Goal: Information Seeking & Learning: Find specific fact

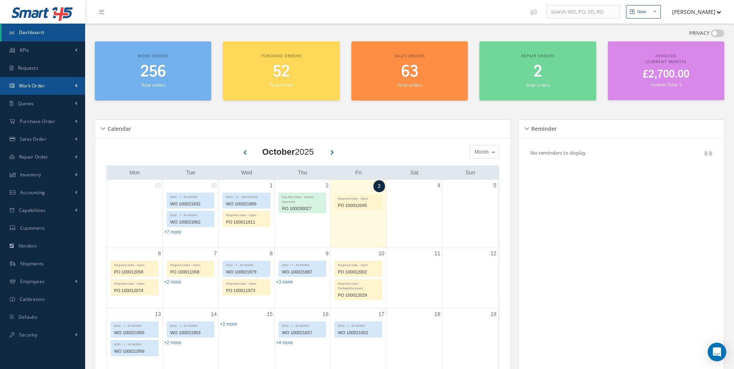
drag, startPoint x: 27, startPoint y: 84, endPoint x: 23, endPoint y: 89, distance: 6.9
click at [27, 84] on span "Work Order" at bounding box center [32, 85] width 26 height 7
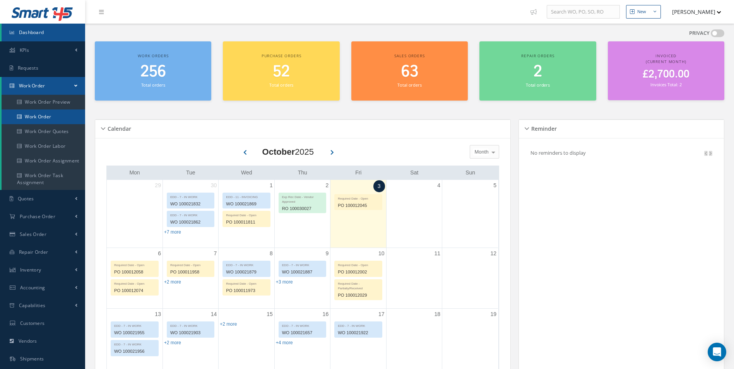
click at [31, 114] on link "Work Order" at bounding box center [44, 116] width 84 height 15
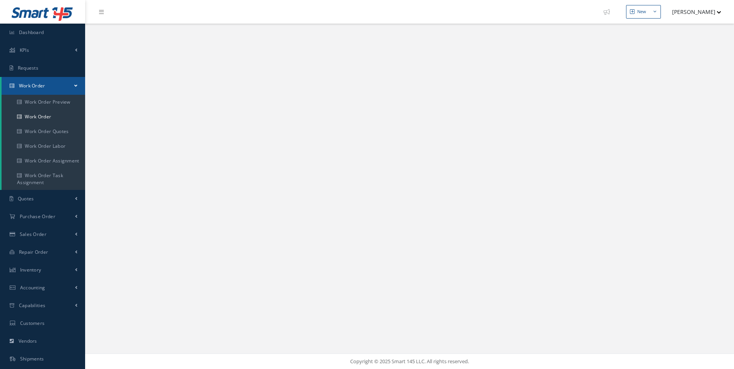
select select "25"
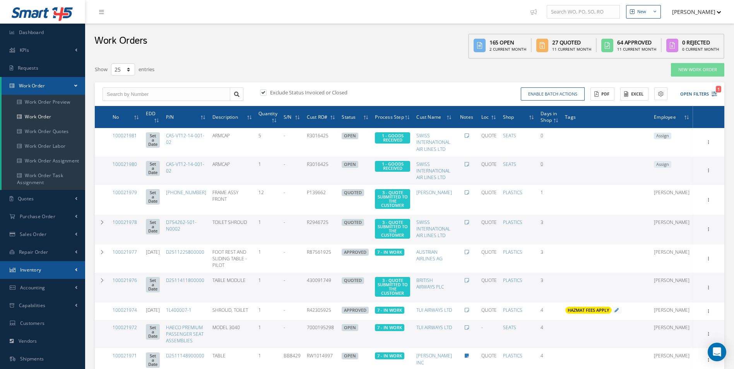
click at [27, 271] on span "Inventory" at bounding box center [30, 269] width 21 height 7
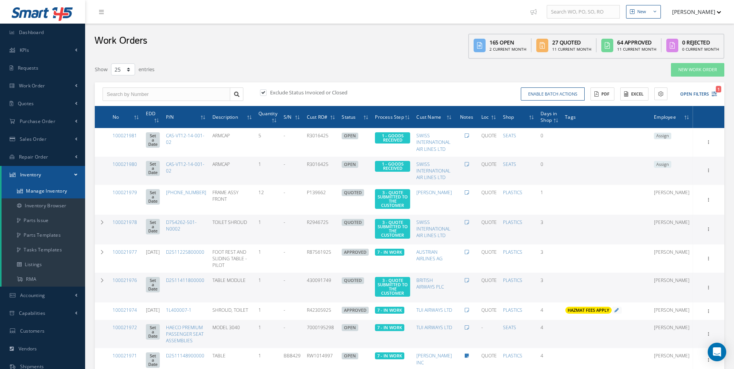
click at [45, 193] on link "Manage Inventory" at bounding box center [44, 191] width 84 height 15
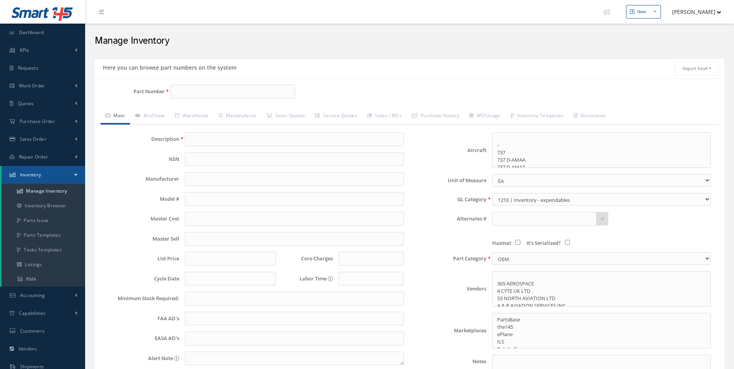
select select
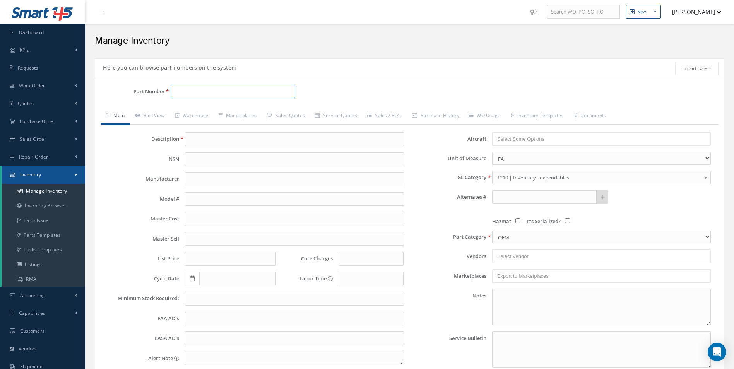
click at [193, 92] on input "Part Number" at bounding box center [233, 92] width 125 height 14
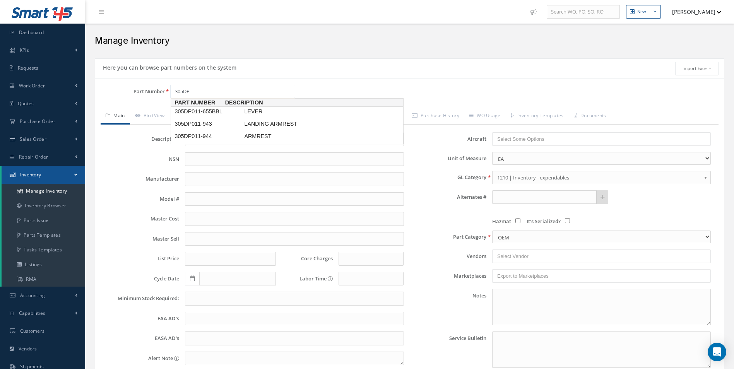
click at [205, 90] on input "305DP" at bounding box center [233, 92] width 125 height 14
click at [232, 94] on input "305DP011" at bounding box center [233, 92] width 125 height 14
click at [235, 113] on span "305DP011-655BBL" at bounding box center [208, 112] width 70 height 8
type input "305DP011-655BBL"
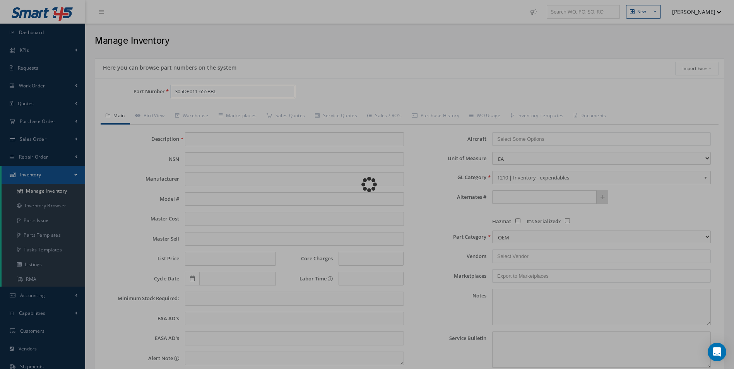
type input "LEVER"
type input "50.00"
type input "0.00"
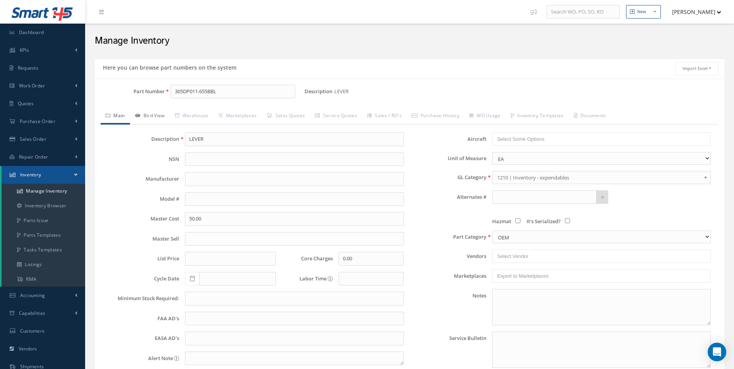
click at [158, 112] on link "Bird View" at bounding box center [150, 116] width 40 height 16
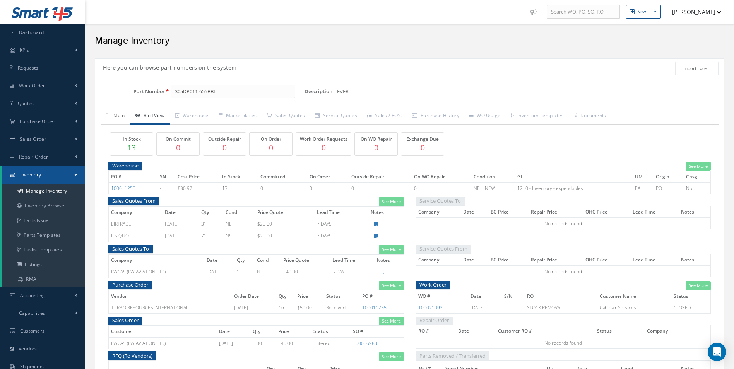
click at [120, 120] on link "Main" at bounding box center [115, 116] width 29 height 16
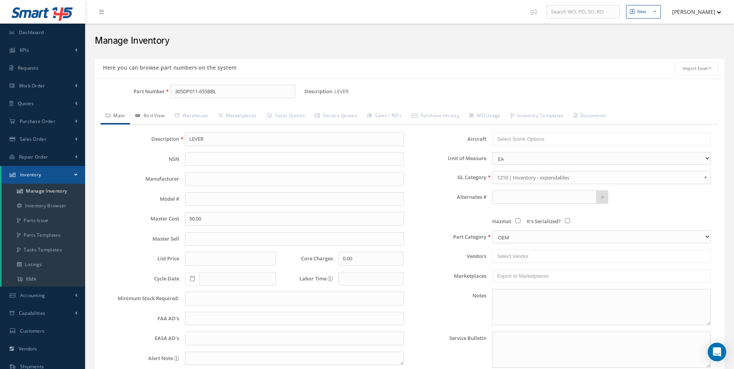
click at [145, 118] on link "Bird View" at bounding box center [150, 116] width 40 height 16
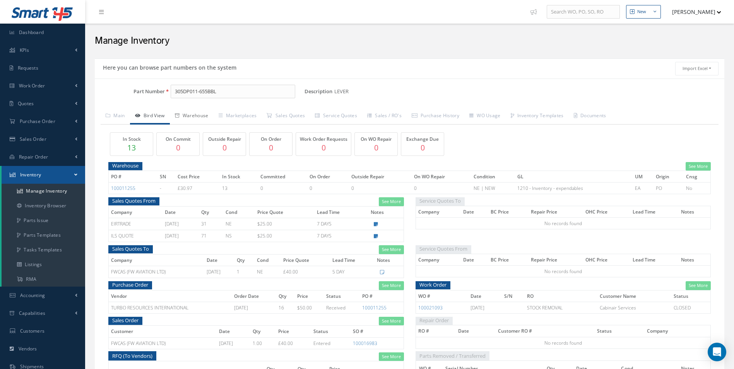
click at [183, 120] on link "Warehouse" at bounding box center [192, 116] width 44 height 16
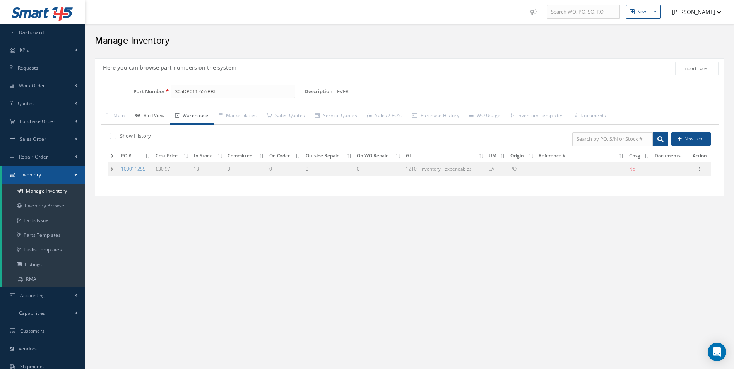
click at [145, 119] on link "Bird View" at bounding box center [150, 116] width 40 height 16
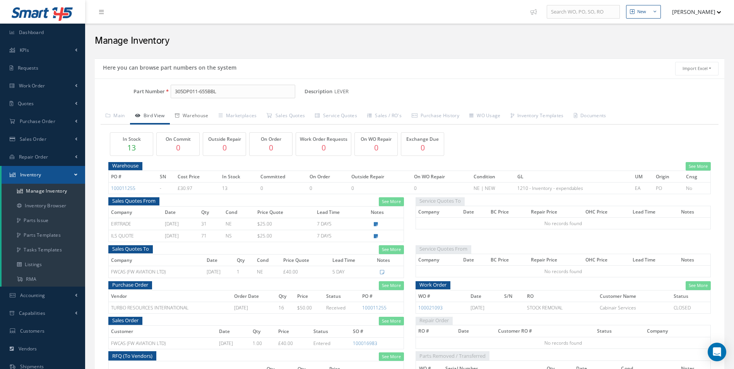
click at [196, 113] on link "Warehouse" at bounding box center [192, 116] width 44 height 16
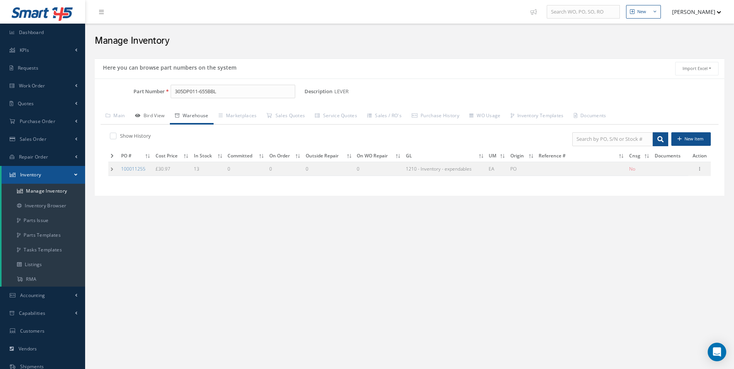
click at [147, 121] on link "Bird View" at bounding box center [150, 116] width 40 height 16
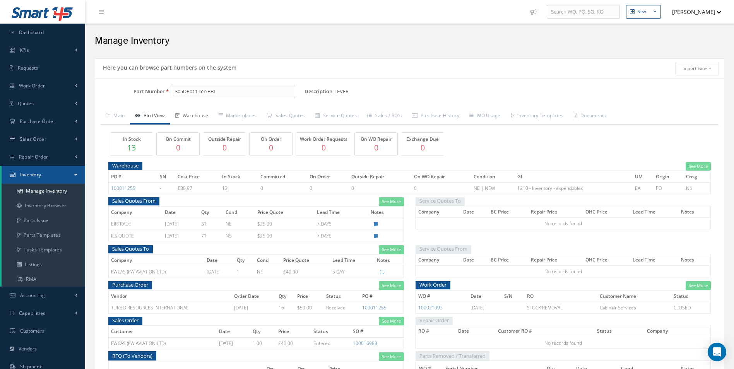
click at [197, 116] on link "Warehouse" at bounding box center [192, 116] width 44 height 16
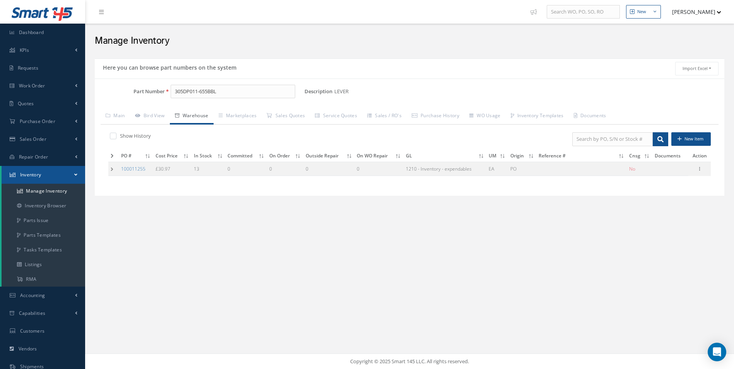
click at [114, 169] on td at bounding box center [113, 169] width 10 height 14
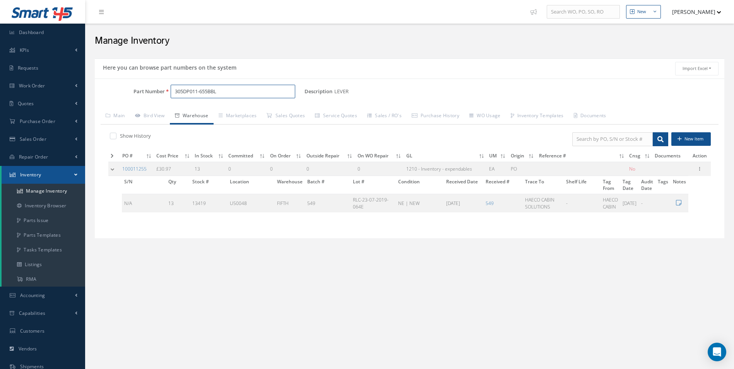
drag, startPoint x: 235, startPoint y: 87, endPoint x: 141, endPoint y: 87, distance: 93.6
click at [141, 87] on div "Part Number 305DP011-655BBL" at bounding box center [200, 92] width 210 height 14
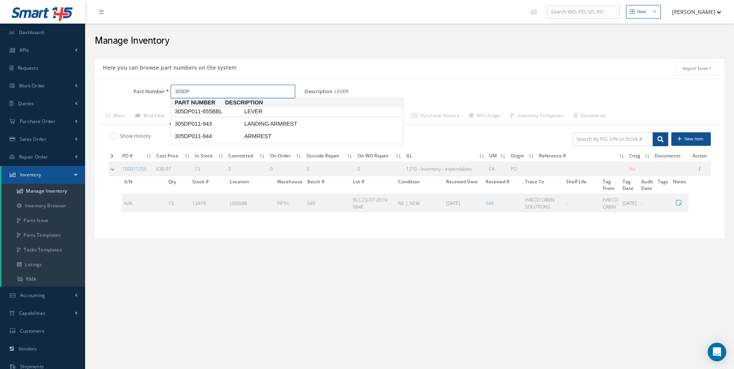
click at [213, 93] on input "305DP" at bounding box center [233, 92] width 125 height 14
click at [372, 78] on div "Part Number 305DP011 Description LEVER Alternates Based on the selected General…" at bounding box center [409, 158] width 629 height 160
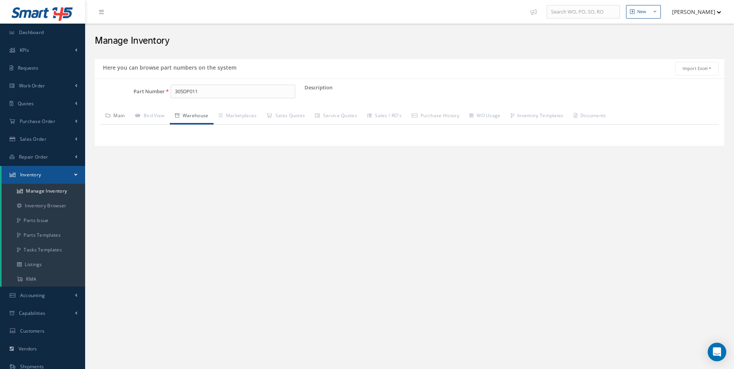
click at [116, 118] on link "Main" at bounding box center [115, 116] width 29 height 16
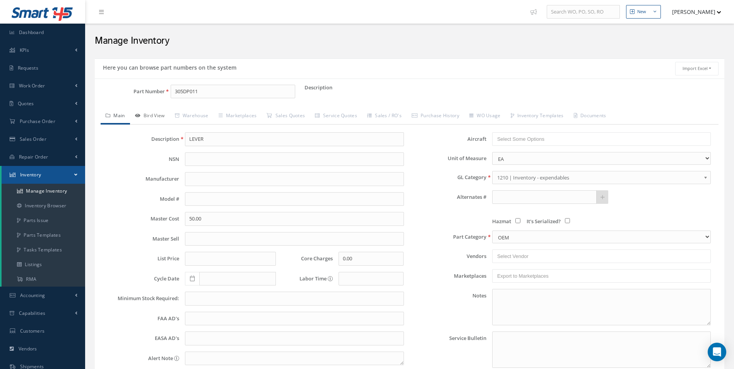
click at [144, 116] on link "Bird View" at bounding box center [150, 116] width 40 height 16
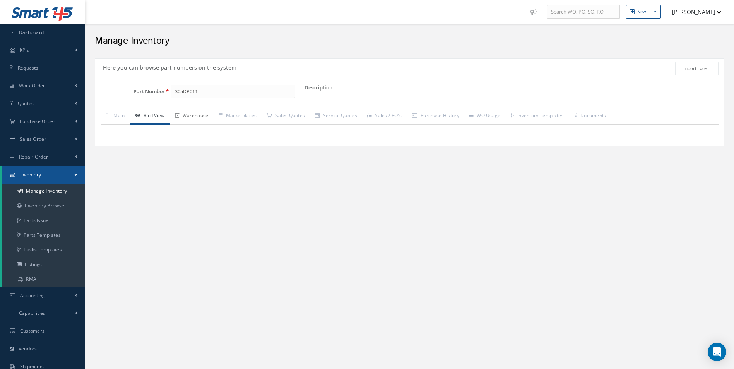
click at [201, 116] on link "Warehouse" at bounding box center [192, 116] width 44 height 16
click at [271, 89] on input "305DP011" at bounding box center [233, 92] width 125 height 14
drag, startPoint x: 232, startPoint y: 91, endPoint x: 152, endPoint y: 94, distance: 80.1
click at [152, 94] on div "Part Number 305DP011" at bounding box center [200, 92] width 210 height 14
click at [276, 96] on input "305DP011-656BBL" at bounding box center [233, 92] width 125 height 14
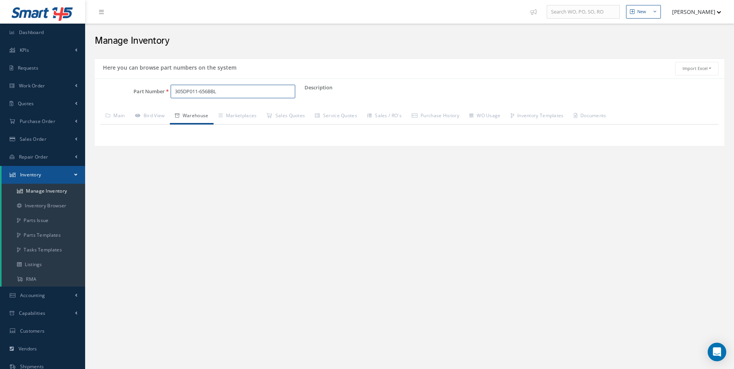
type input "305DP011-656BBL"
click at [124, 112] on link "Main" at bounding box center [115, 116] width 29 height 16
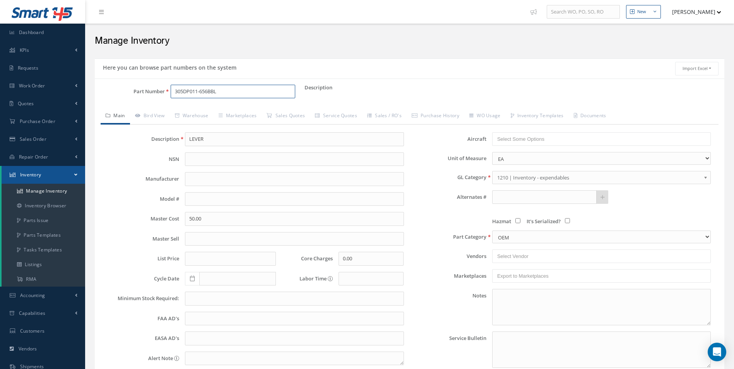
click at [258, 96] on input "305DP011-656BBL" at bounding box center [233, 92] width 125 height 14
click at [159, 113] on link "Bird View" at bounding box center [150, 116] width 40 height 16
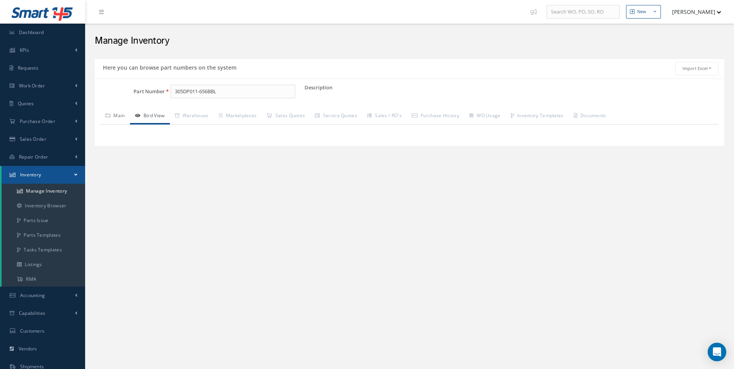
click at [116, 120] on link "Main" at bounding box center [115, 116] width 29 height 16
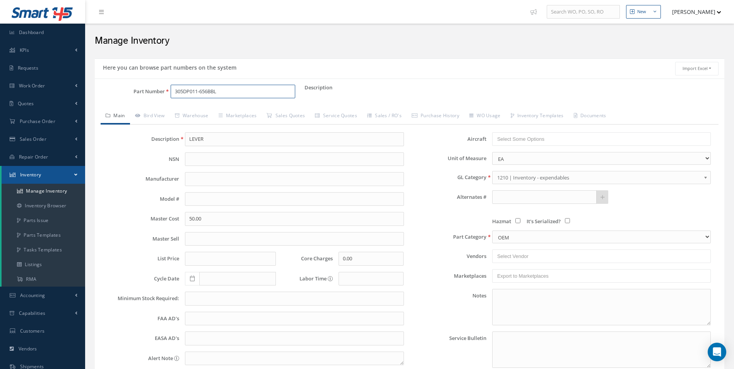
drag, startPoint x: 222, startPoint y: 94, endPoint x: 112, endPoint y: 90, distance: 110.7
click at [112, 90] on div "Part Number 305DP011-656BBL" at bounding box center [200, 92] width 210 height 14
click at [232, 91] on input "305DP011-656BBL" at bounding box center [233, 92] width 125 height 14
drag, startPoint x: 234, startPoint y: 90, endPoint x: 87, endPoint y: 90, distance: 147.3
click at [87, 90] on div "New New Work Order New Purchase Order New Customer Quote New Sales Order New Re…" at bounding box center [409, 223] width 648 height 447
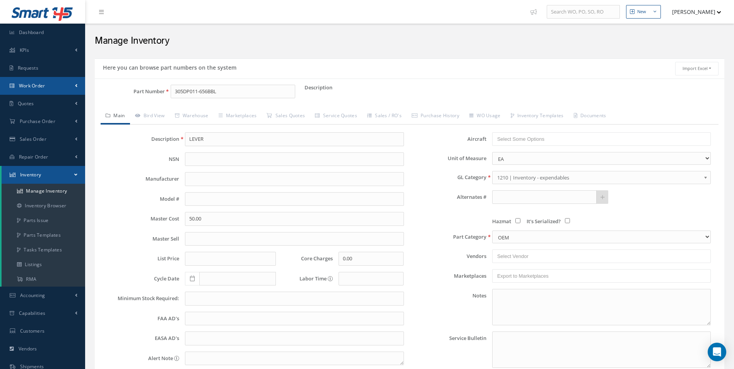
click at [47, 85] on link "Work Order" at bounding box center [42, 86] width 85 height 18
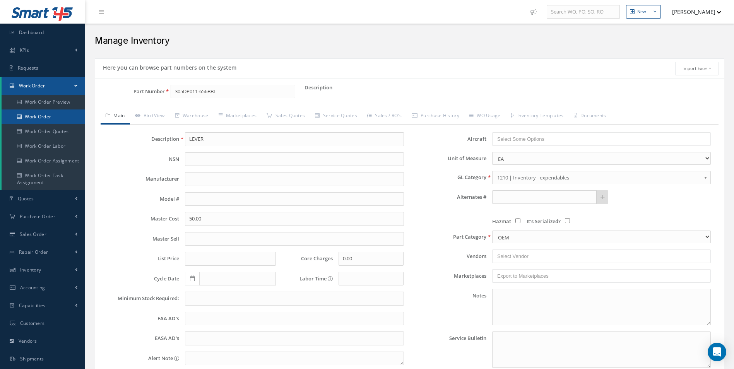
click at [42, 111] on link "Work Order" at bounding box center [44, 116] width 84 height 15
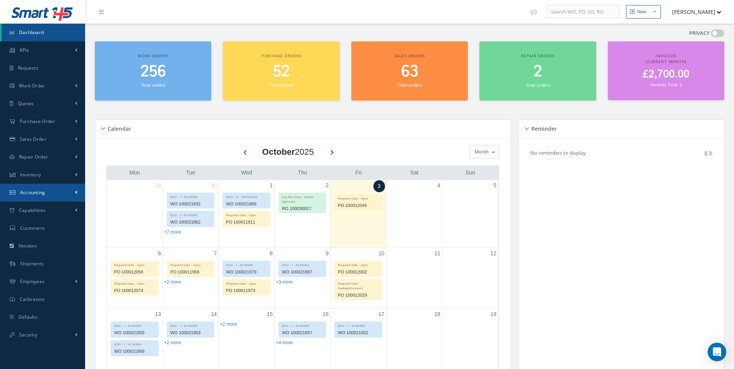
click at [41, 191] on span "Accounting" at bounding box center [32, 192] width 25 height 7
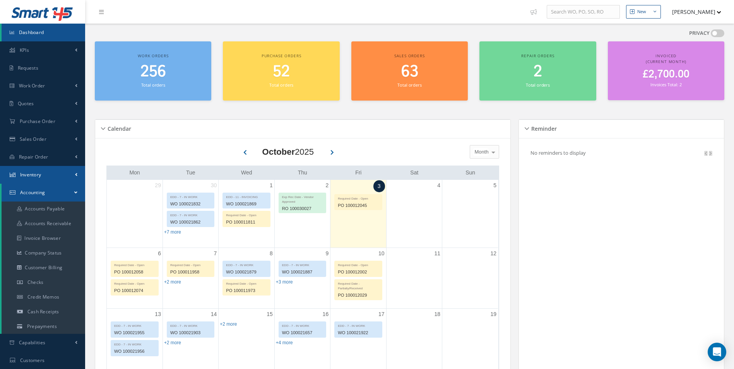
click at [36, 174] on span "Inventory" at bounding box center [30, 174] width 21 height 7
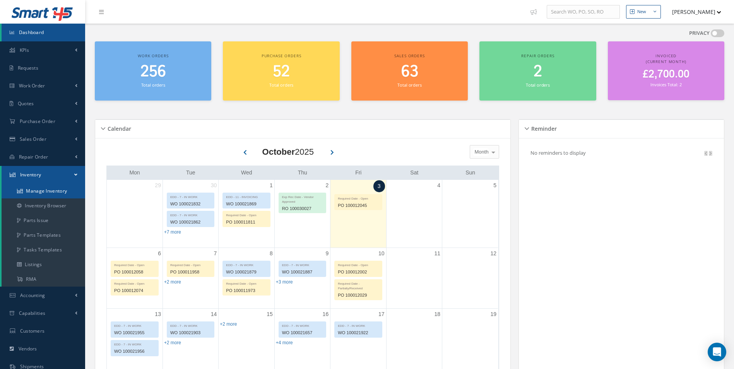
click at [40, 191] on link "Manage Inventory" at bounding box center [44, 191] width 84 height 15
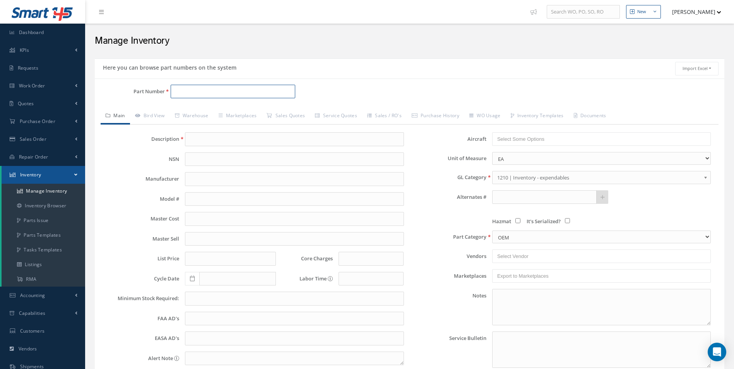
click at [196, 89] on input "Part Number" at bounding box center [233, 92] width 125 height 14
drag, startPoint x: 223, startPoint y: 94, endPoint x: 151, endPoint y: 94, distance: 71.9
click at [151, 94] on div "Part Number PTBC313012A0001" at bounding box center [200, 92] width 210 height 14
type input "PTBC313012A0001"
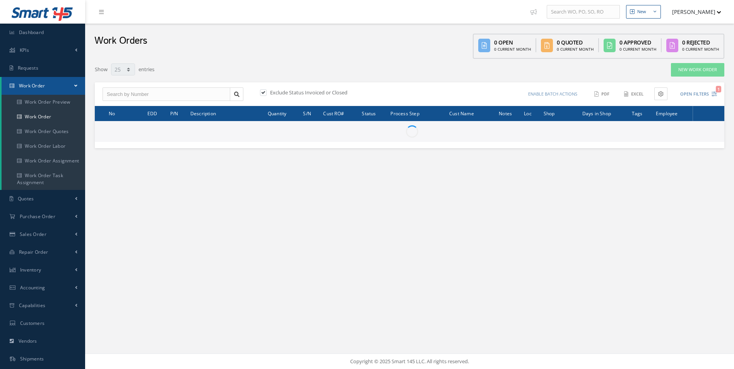
select select "25"
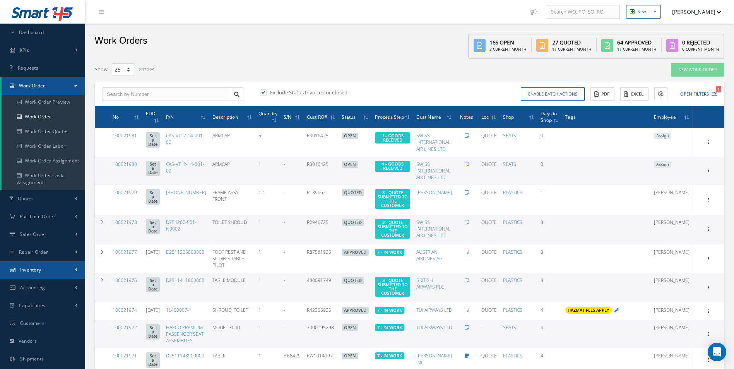
click at [35, 271] on span "Inventory" at bounding box center [30, 269] width 21 height 7
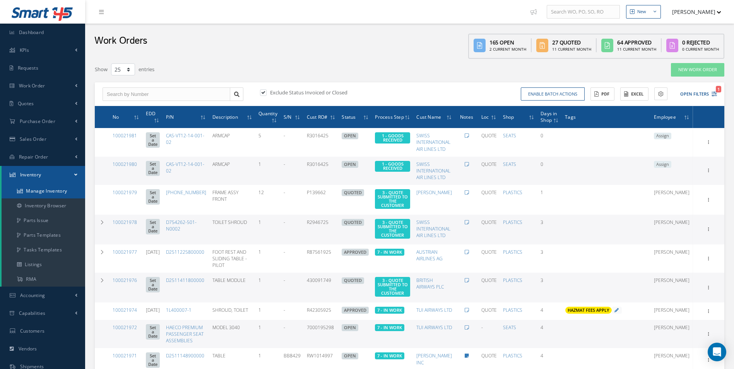
click at [52, 194] on link "Manage Inventory" at bounding box center [44, 191] width 84 height 15
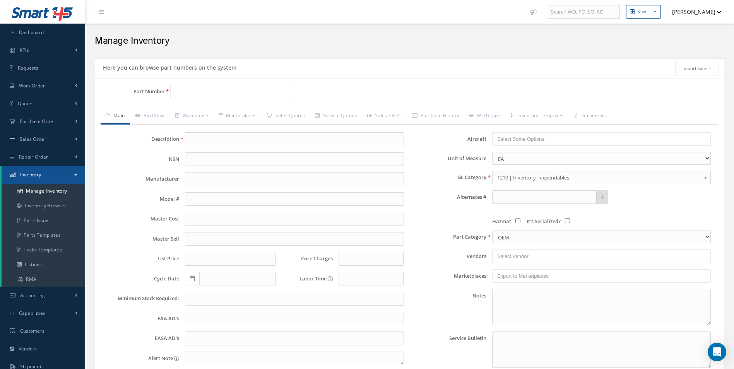
click at [182, 94] on input "Part Number" at bounding box center [233, 92] width 125 height 14
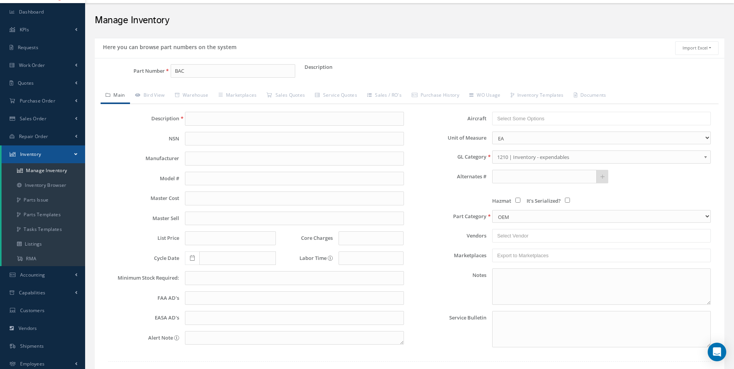
scroll to position [39, 0]
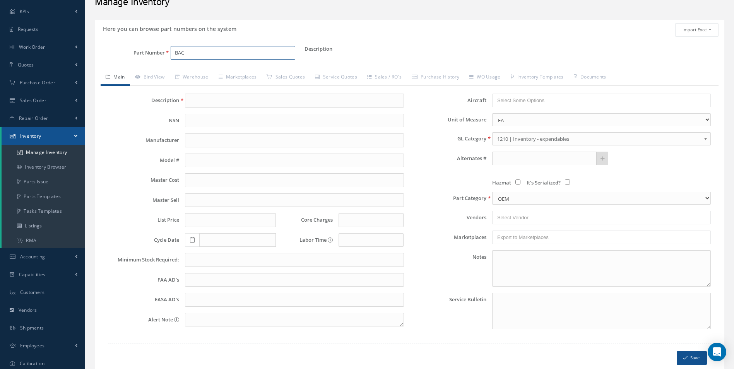
click at [208, 54] on input "BAC" at bounding box center [233, 53] width 125 height 14
drag, startPoint x: 207, startPoint y: 54, endPoint x: 130, endPoint y: 49, distance: 77.9
click at [130, 49] on div "Part Number BAC" at bounding box center [200, 53] width 210 height 14
click at [193, 57] on input "BAC" at bounding box center [233, 53] width 125 height 14
drag, startPoint x: 204, startPoint y: 58, endPoint x: 154, endPoint y: 55, distance: 50.0
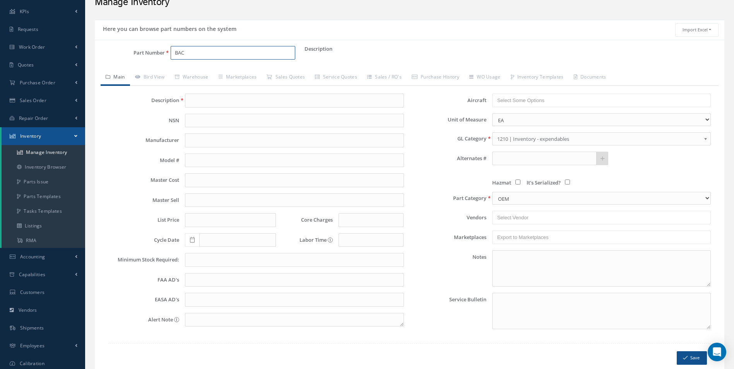
click at [156, 54] on div "Part Number BAC" at bounding box center [200, 53] width 210 height 14
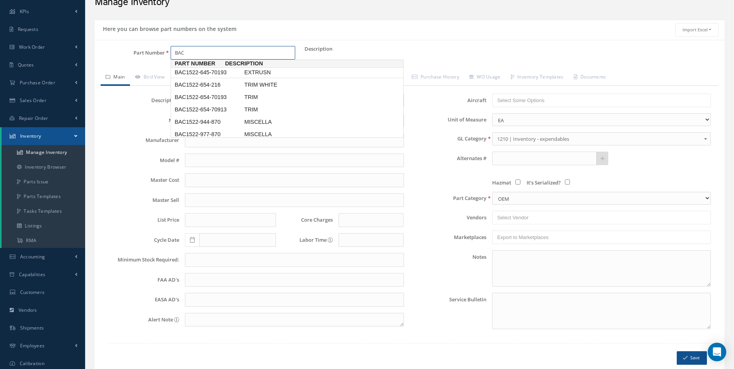
click at [255, 68] on link "BAC1522-645-70193 EXTRUSN" at bounding box center [287, 72] width 233 height 10
type input "BAC1522-645-70193"
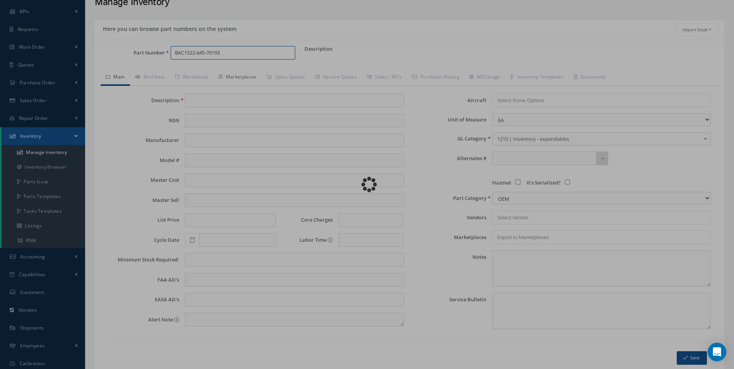
type input "EXTRUSN"
type input "0.00"
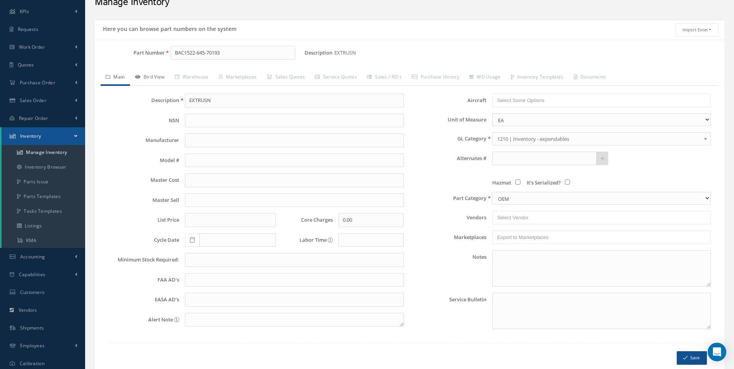
click at [152, 79] on link "Bird View" at bounding box center [150, 78] width 40 height 16
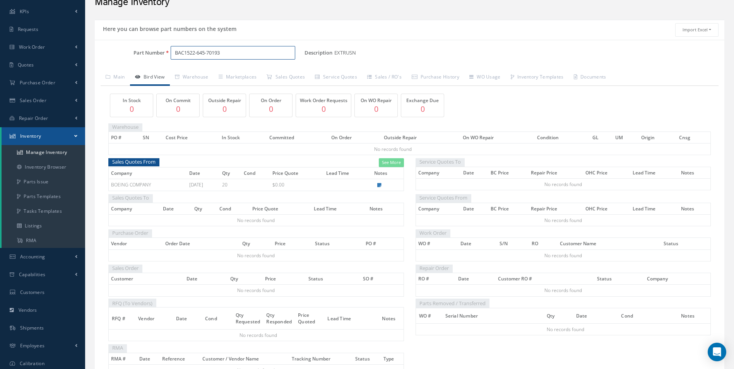
drag, startPoint x: 231, startPoint y: 53, endPoint x: 185, endPoint y: 53, distance: 45.6
click at [185, 53] on input "BAC1522-645-70193" at bounding box center [233, 53] width 125 height 14
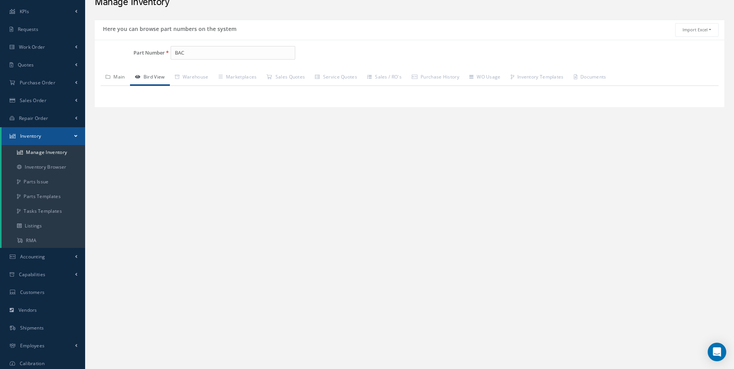
click at [122, 77] on link "Main" at bounding box center [115, 78] width 29 height 16
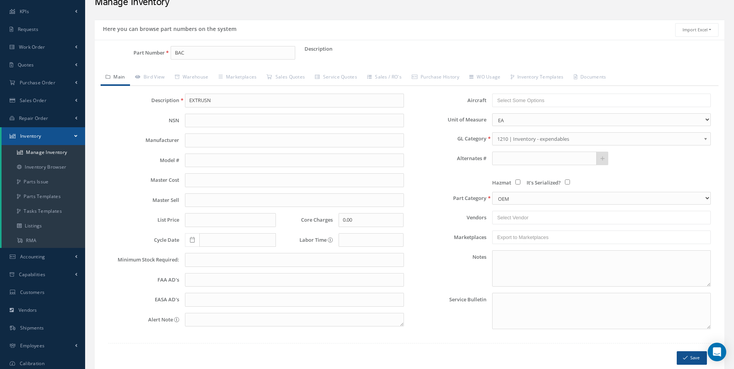
click at [122, 77] on link "Main" at bounding box center [115, 78] width 29 height 16
click at [109, 49] on div "Part Number BAC" at bounding box center [200, 53] width 210 height 14
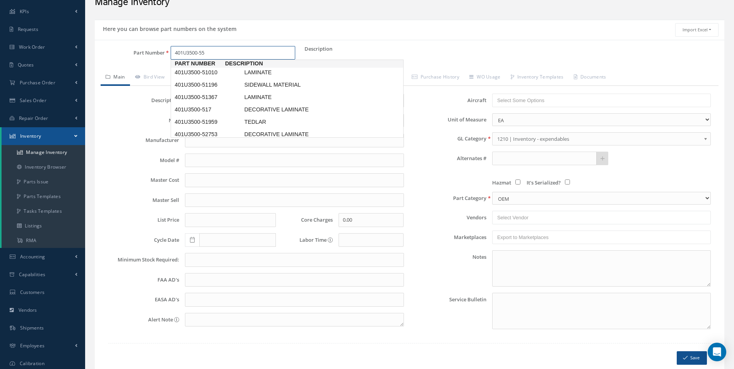
scroll to position [0, 0]
type input "401U3500-55991"
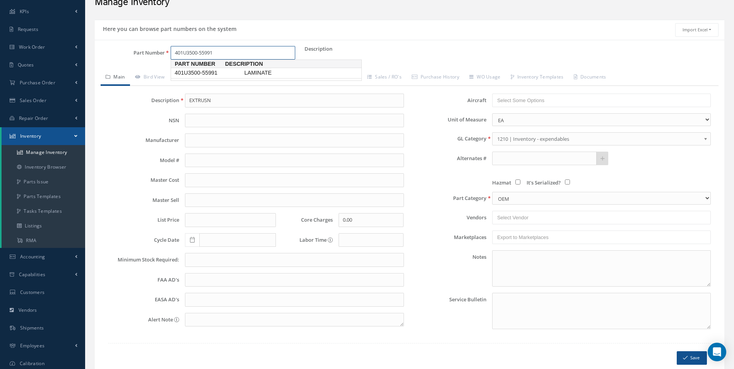
click at [276, 75] on span "LAMINATE" at bounding box center [300, 73] width 116 height 8
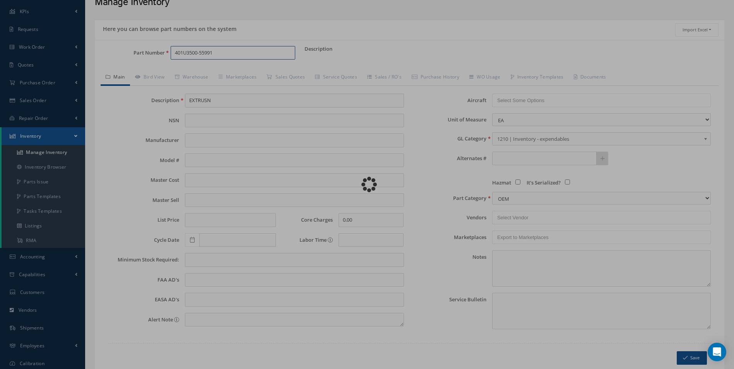
type input "LAMINATE"
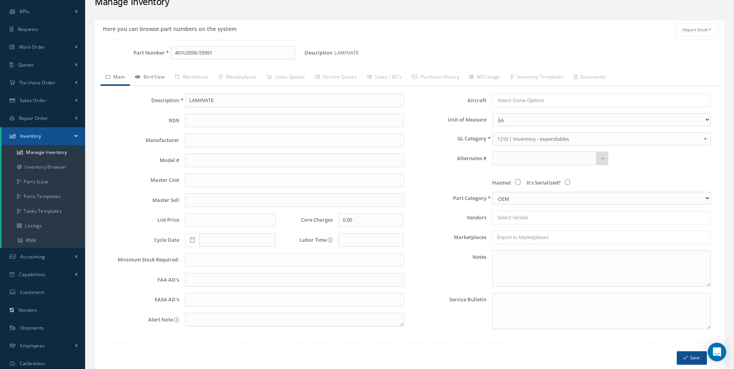
click at [149, 82] on link "Bird View" at bounding box center [150, 78] width 40 height 16
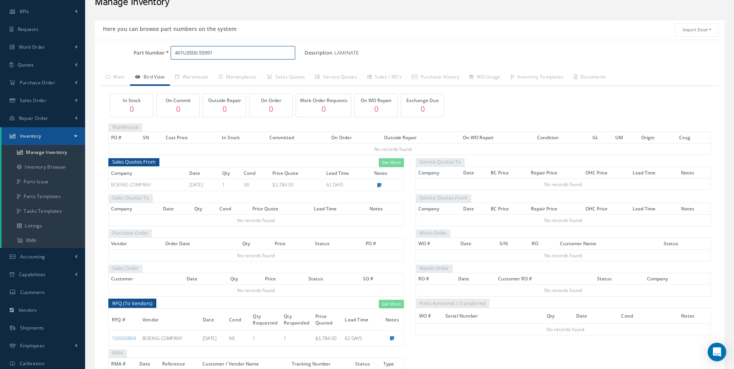
drag, startPoint x: 225, startPoint y: 55, endPoint x: 172, endPoint y: 49, distance: 53.0
click at [173, 49] on input "401U3500-55991" at bounding box center [233, 53] width 125 height 14
click at [232, 46] on input "401U3500-55991" at bounding box center [233, 53] width 125 height 14
click at [238, 77] on link "401U3500-55989 LAMINATE" at bounding box center [266, 73] width 191 height 10
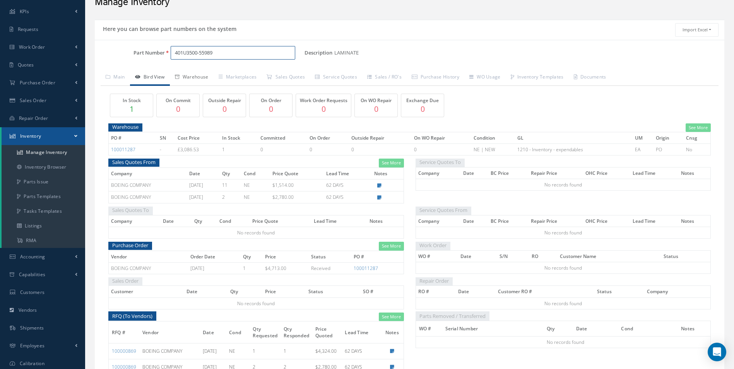
type input "401U3500-55989"
click at [189, 75] on link "Warehouse" at bounding box center [192, 78] width 44 height 16
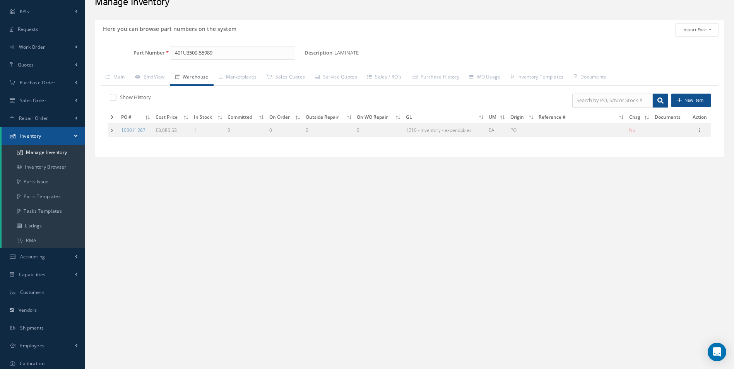
click at [116, 130] on td at bounding box center [113, 130] width 10 height 14
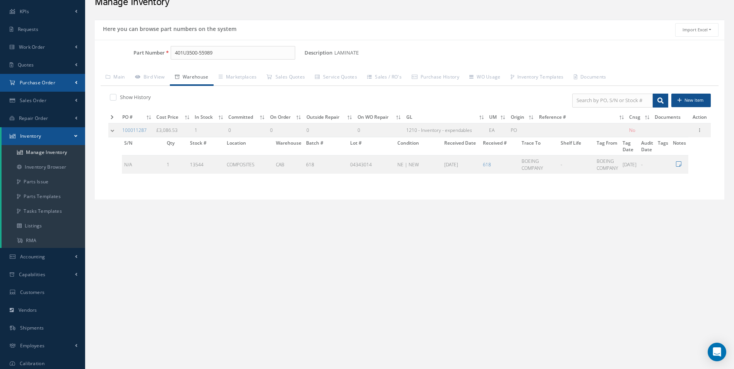
click at [44, 86] on link "Purchase Order" at bounding box center [42, 83] width 85 height 18
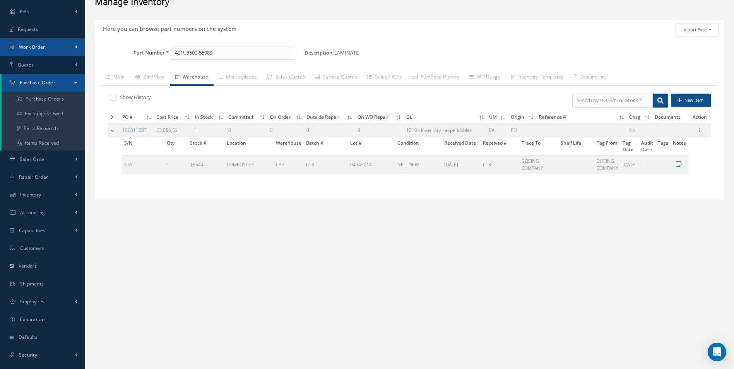
click at [46, 43] on link "Work Order" at bounding box center [42, 47] width 85 height 18
click at [53, 85] on link "Work Order" at bounding box center [44, 78] width 85 height 15
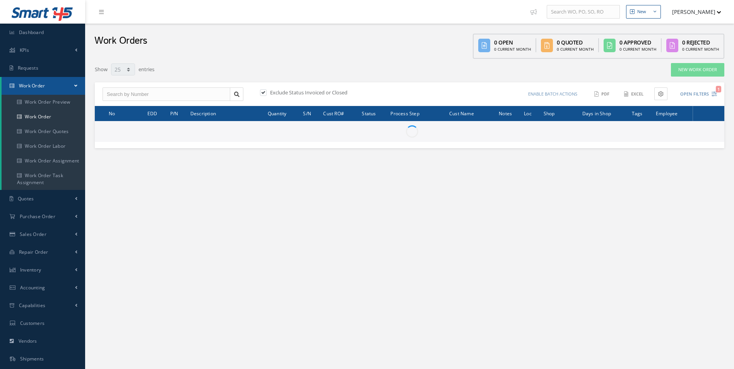
select select "25"
type input "All Work Request"
type input "All Work Performed"
type input "All Status"
type input "WO Part Status"
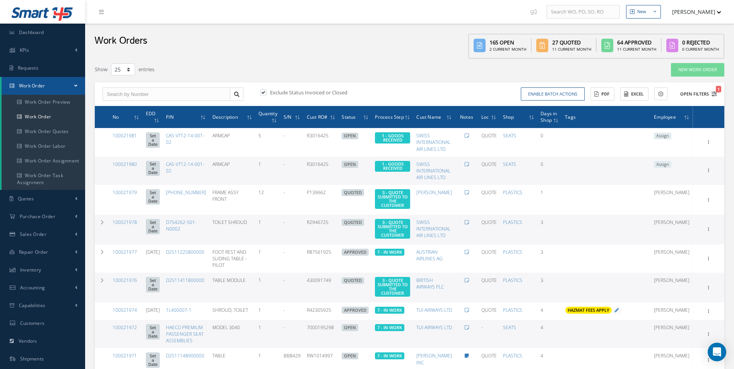
click at [712, 98] on button "Open Filters 1" at bounding box center [695, 94] width 44 height 13
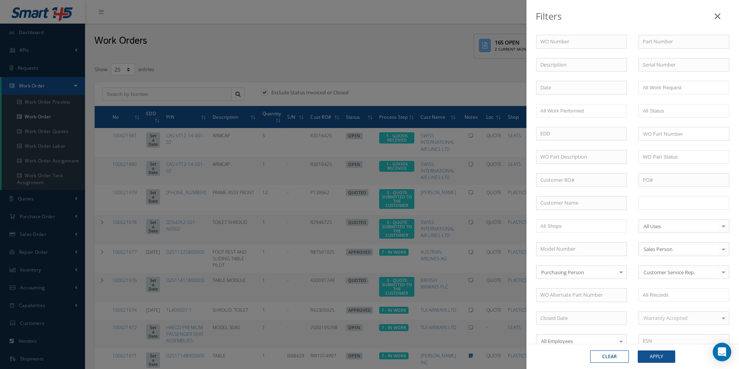
click at [676, 201] on input "text" at bounding box center [667, 203] width 49 height 10
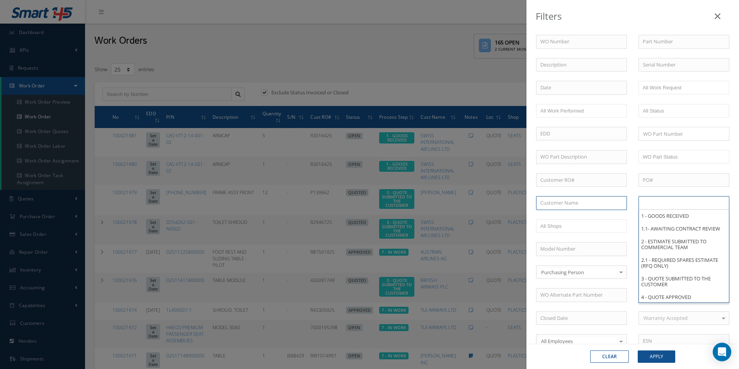
click at [590, 207] on input "text" at bounding box center [581, 203] width 91 height 14
type input "All Proccess Step"
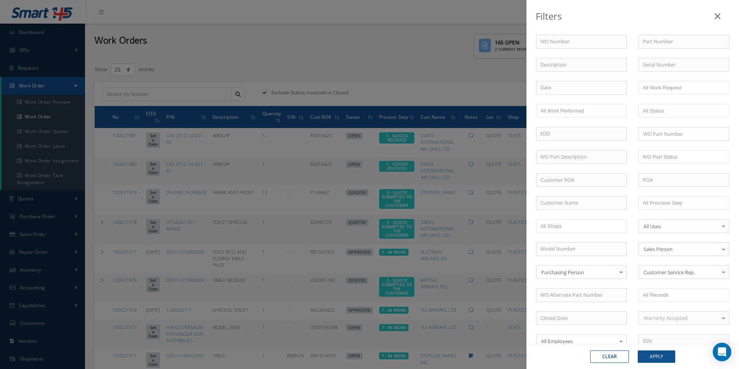
click at [280, 51] on div "Filters WO Number Part Number Description Serial Number - BER CERTIFICATION FIL…" at bounding box center [369, 184] width 739 height 369
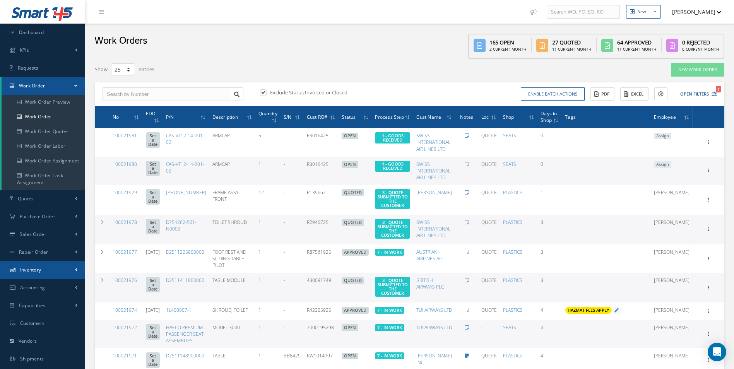
click at [35, 270] on span "Inventory" at bounding box center [30, 269] width 21 height 7
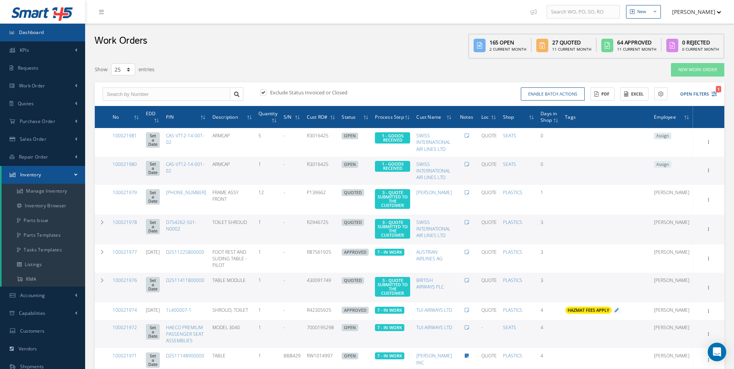
click at [28, 32] on span "Dashboard" at bounding box center [31, 32] width 25 height 7
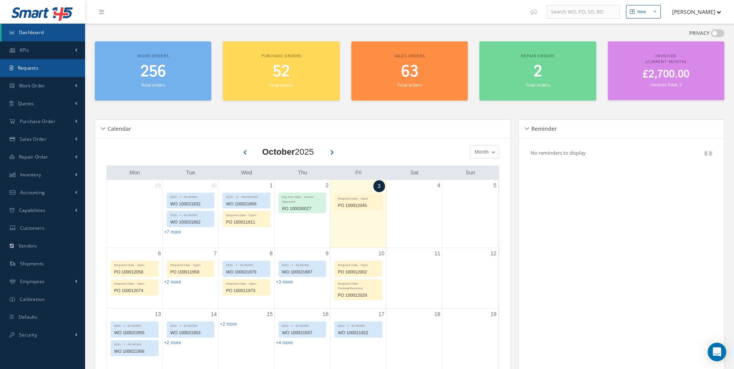
click at [39, 69] on link "Requests" at bounding box center [42, 68] width 85 height 18
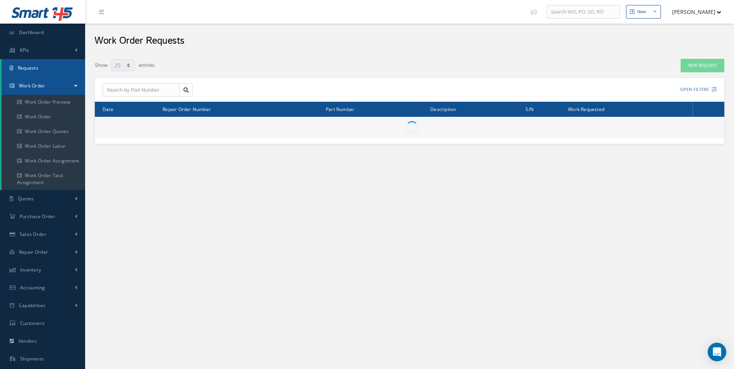
select select "25"
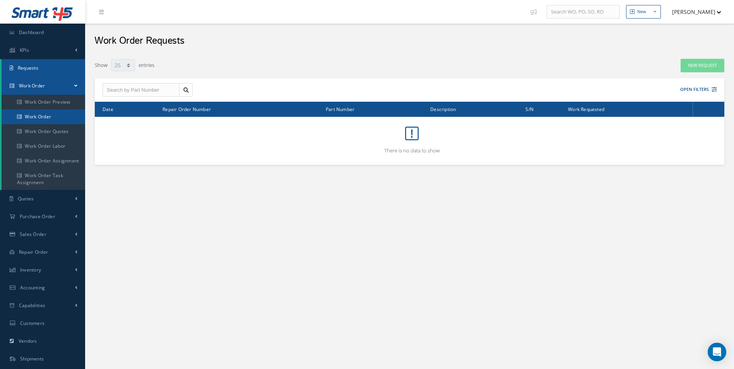
click at [41, 110] on link "Work Order" at bounding box center [44, 116] width 84 height 15
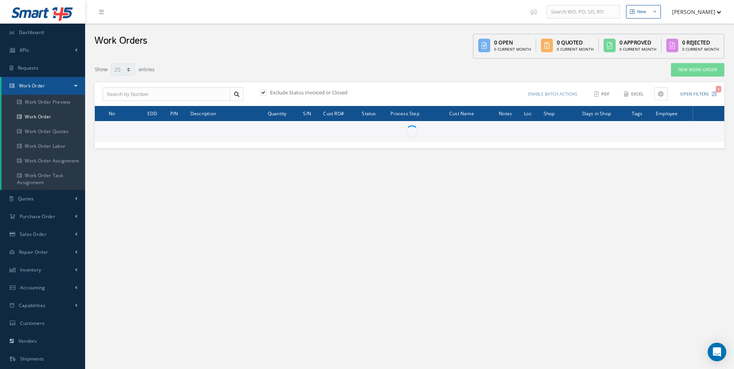
select select "25"
click at [268, 92] on label "Exclude Status Invoiced or Closed" at bounding box center [307, 92] width 79 height 7
click at [265, 92] on input "checkbox" at bounding box center [262, 92] width 5 height 5
checkbox input "false"
type input "All Work Request"
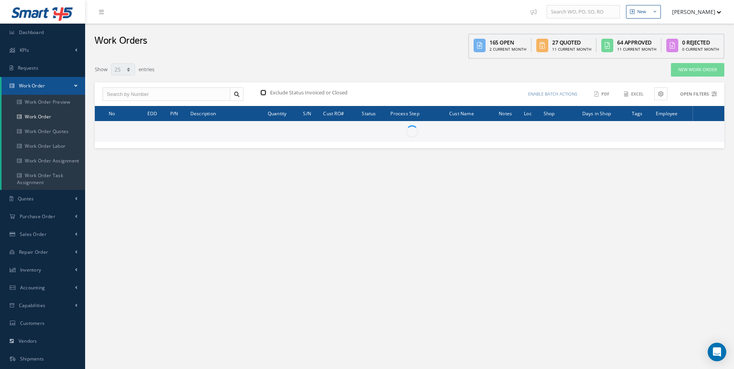
type input "All Work Performed"
type input "All Status"
type input "WO Part Status"
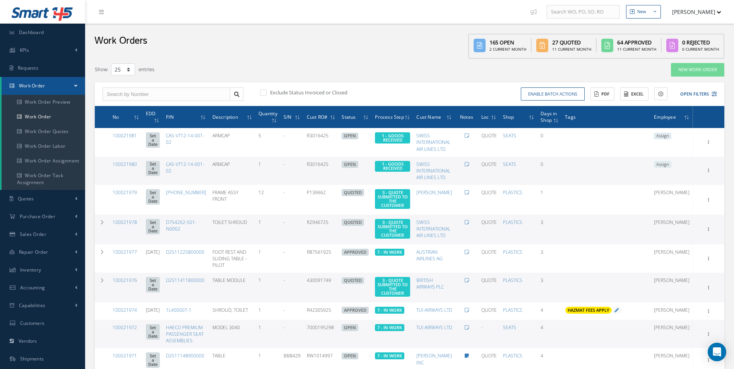
click at [708, 102] on div "Exclude Status Invoiced or Closed Enable batch actions Update Work Orders Close…" at bounding box center [409, 94] width 629 height 24
click at [710, 97] on button "Open Filters" at bounding box center [695, 94] width 44 height 13
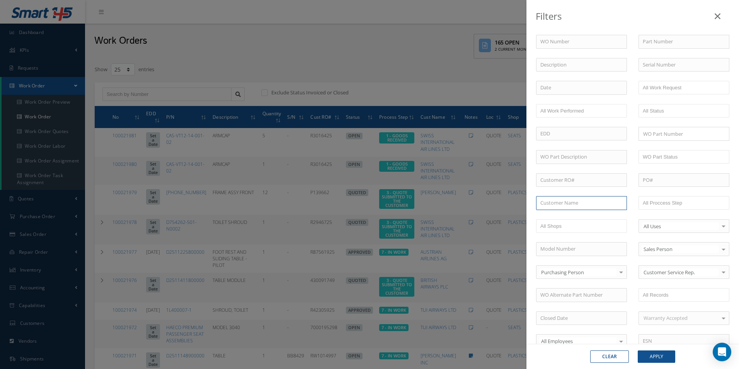
click at [568, 203] on input "text" at bounding box center [581, 203] width 91 height 14
click at [619, 203] on input "w" at bounding box center [581, 203] width 91 height 14
click at [578, 204] on input "w" at bounding box center [581, 203] width 91 height 14
drag, startPoint x: 578, startPoint y: 204, endPoint x: 466, endPoint y: 204, distance: 112.1
click at [466, 204] on div "Filters WO Number Part Number Description Serial Number - BER CERTIFICATION FIL…" at bounding box center [369, 184] width 739 height 369
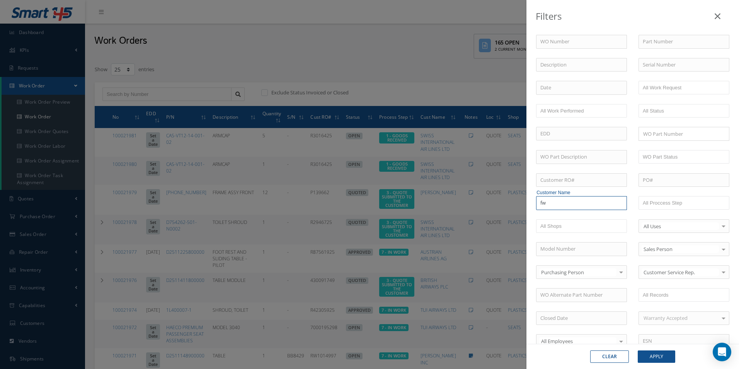
type input "fw"
click at [638, 350] on button "Apply" at bounding box center [657, 356] width 38 height 12
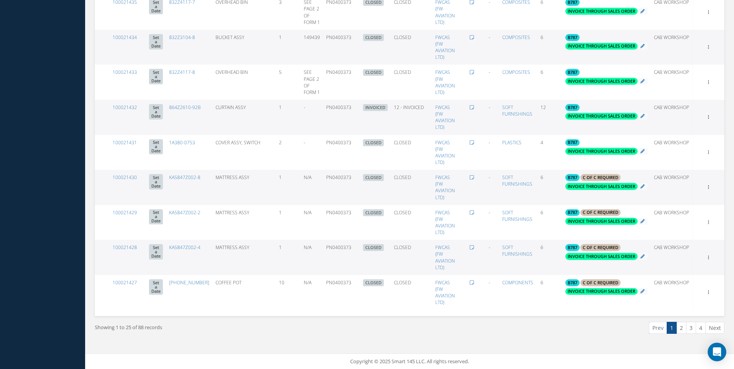
scroll to position [719, 0]
click at [680, 327] on link "2" at bounding box center [681, 328] width 10 height 12
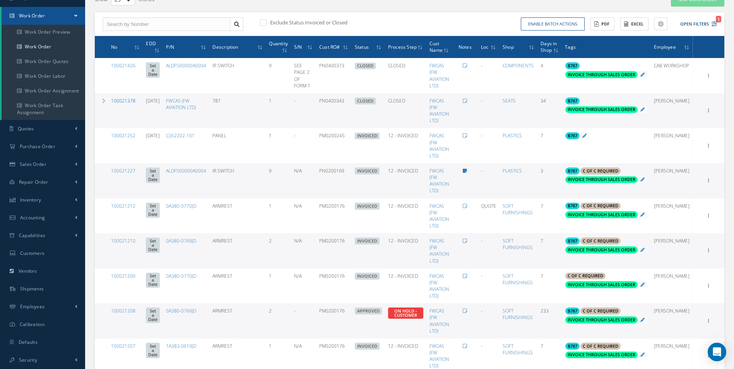
click at [125, 99] on link "100021378" at bounding box center [123, 100] width 24 height 7
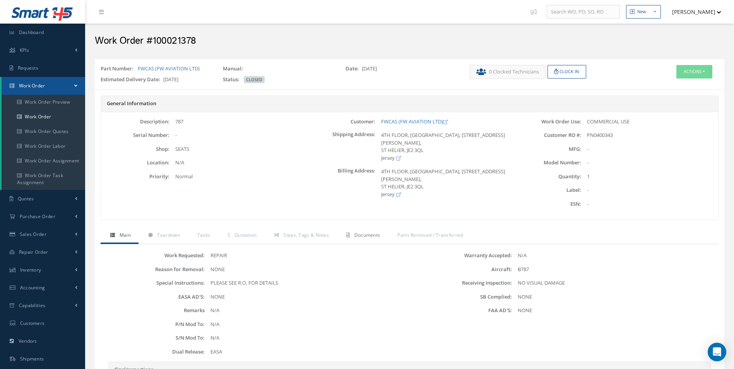
click at [359, 238] on span "Documents" at bounding box center [367, 235] width 26 height 7
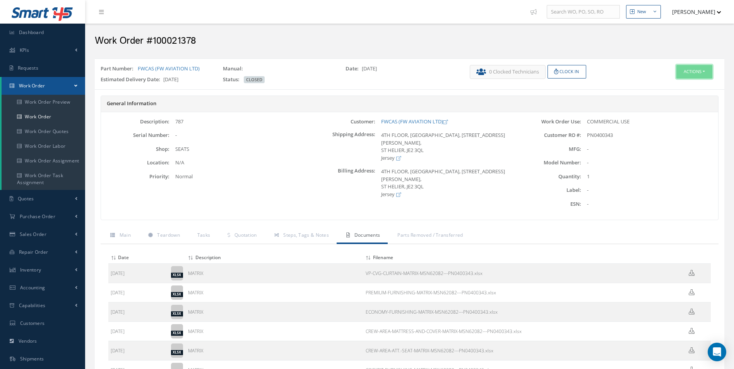
click at [703, 67] on button "Actions" at bounding box center [694, 72] width 36 height 14
click at [665, 84] on link "Edit" at bounding box center [682, 86] width 62 height 10
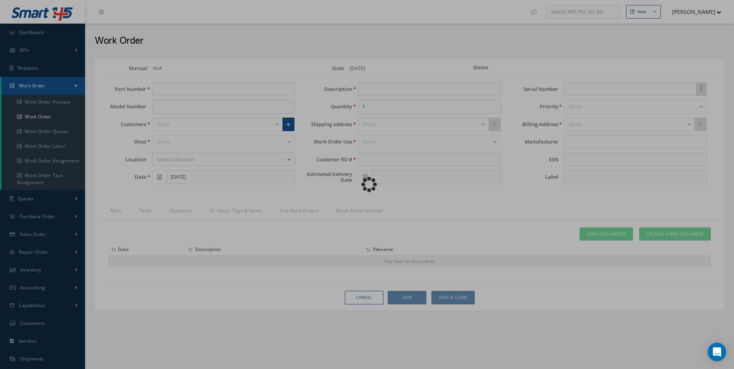
type input "FWCAS (FW AVIATION LTD)"
type input "[DATE]"
type input "787"
type input "PN0400343"
type input "[DATE]"
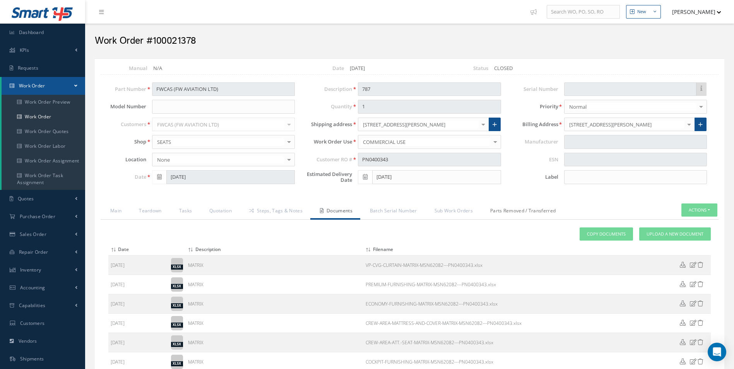
click at [505, 214] on link "Parts Removed / Transferred" at bounding box center [521, 211] width 83 height 16
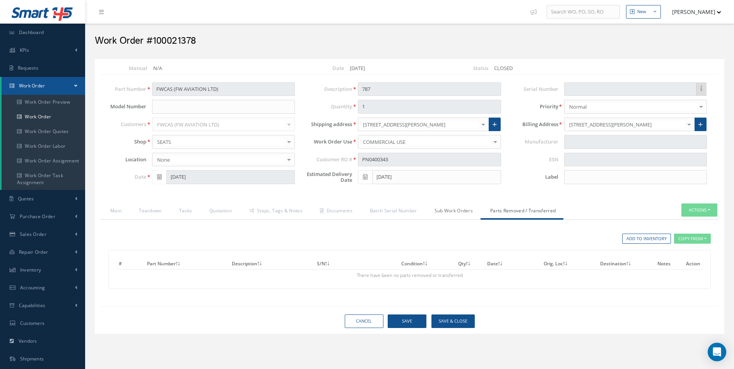
click at [463, 213] on link "Sub Work Orders" at bounding box center [453, 211] width 56 height 16
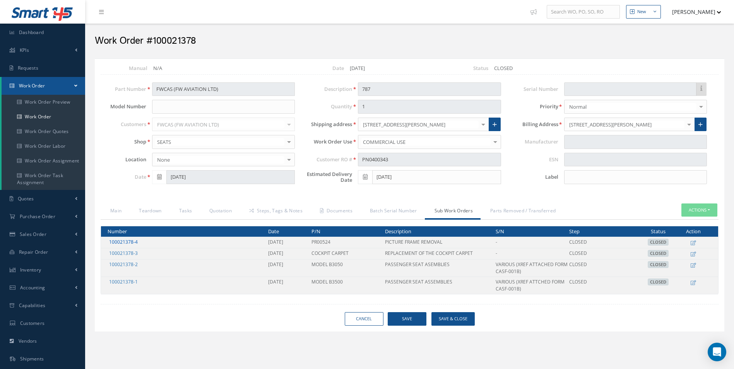
click at [131, 243] on link "100021378-4" at bounding box center [123, 242] width 29 height 7
click at [127, 284] on link "100021378-1" at bounding box center [123, 281] width 29 height 7
click at [130, 265] on link "100021378-2" at bounding box center [123, 264] width 29 height 7
click at [49, 119] on link "Work Order" at bounding box center [44, 116] width 84 height 15
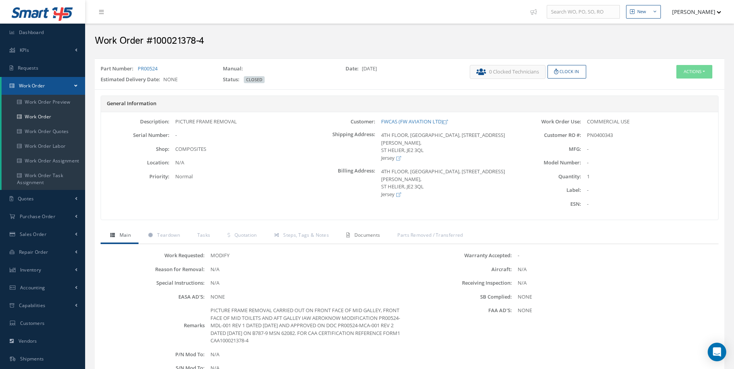
click at [364, 235] on span "Documents" at bounding box center [367, 235] width 26 height 7
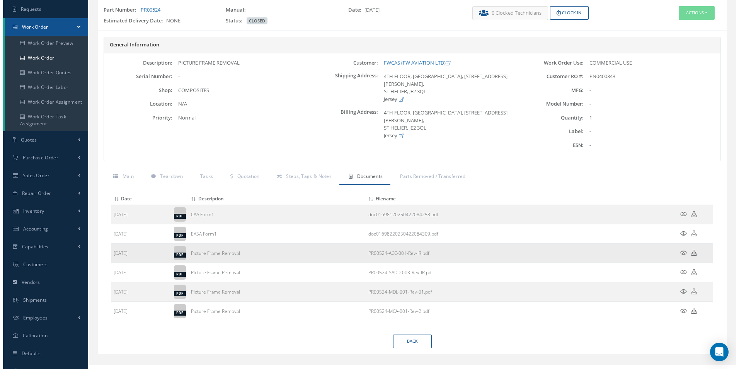
scroll to position [70, 0]
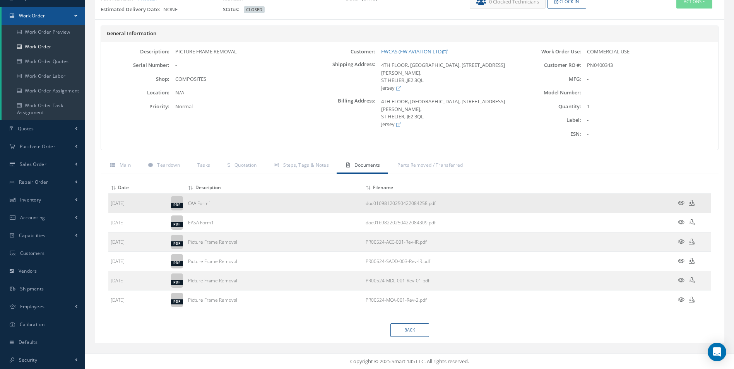
click at [679, 202] on icon at bounding box center [680, 203] width 7 height 6
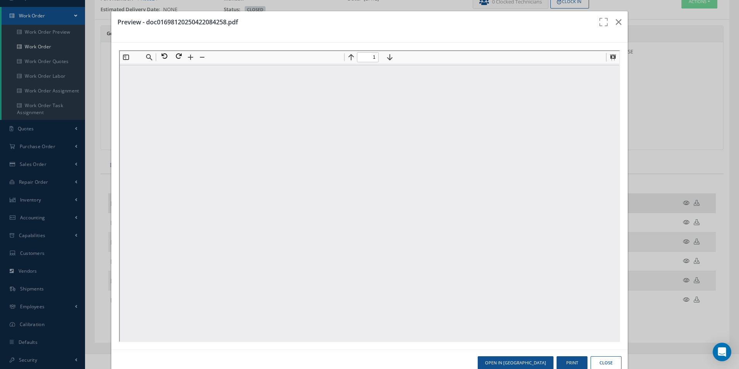
scroll to position [0, 0]
type input "1"
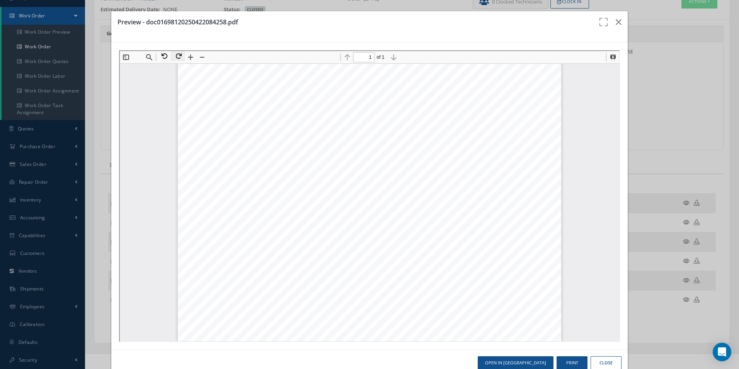
click at [180, 54] on button at bounding box center [177, 55] width 14 height 10
click at [616, 19] on icon "button" at bounding box center [619, 21] width 6 height 9
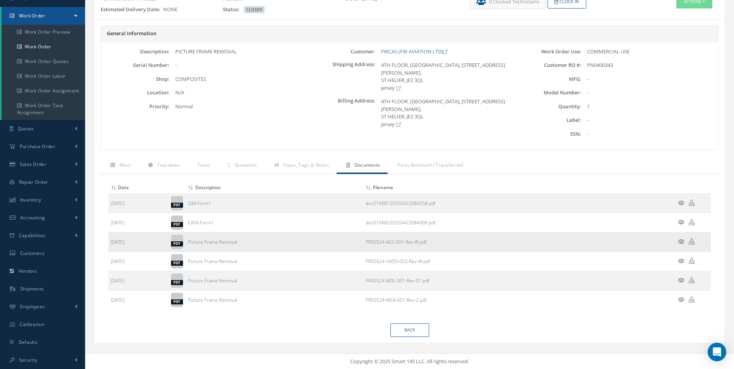
click at [682, 239] on icon at bounding box center [680, 242] width 7 height 6
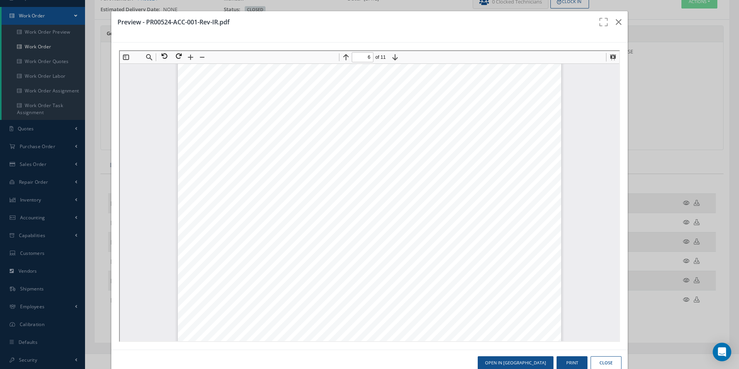
scroll to position [2788, 0]
click at [346, 224] on div "MODIFICATION BULLETIN Doc. - No. PR00524 - ACC - 001 Revision : I/R Date : [DAT…" at bounding box center [369, 283] width 384 height 543
drag, startPoint x: 288, startPoint y: 224, endPoint x: 345, endPoint y: 224, distance: 57.2
click at [345, 224] on div "MODIFICATION BULLETIN Doc. - No. PR00524 - ACC - 001 Revision : I/R Date : [DAT…" at bounding box center [369, 283] width 384 height 543
drag, startPoint x: 345, startPoint y: 224, endPoint x: 339, endPoint y: 223, distance: 6.2
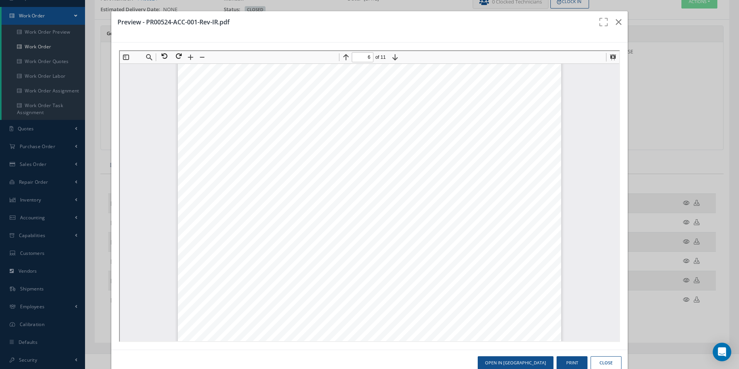
drag, startPoint x: 339, startPoint y: 223, endPoint x: 532, endPoint y: 276, distance: 200.1
click at [532, 276] on div "MODIFICATION BULLETIN Doc. - No. PR00524 - ACC - 001 Revision : I/R Date : [DAT…" at bounding box center [369, 283] width 384 height 543
type input "10"
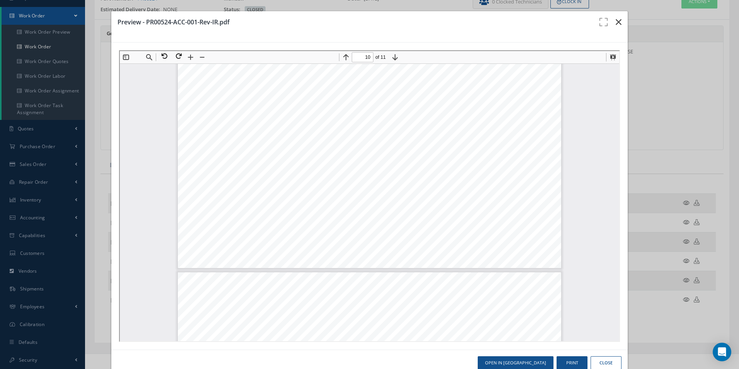
click at [616, 22] on icon "button" at bounding box center [619, 21] width 6 height 9
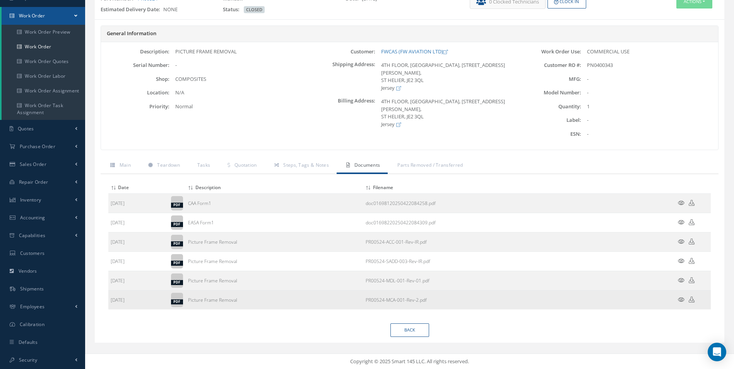
click at [679, 299] on icon at bounding box center [680, 300] width 7 height 6
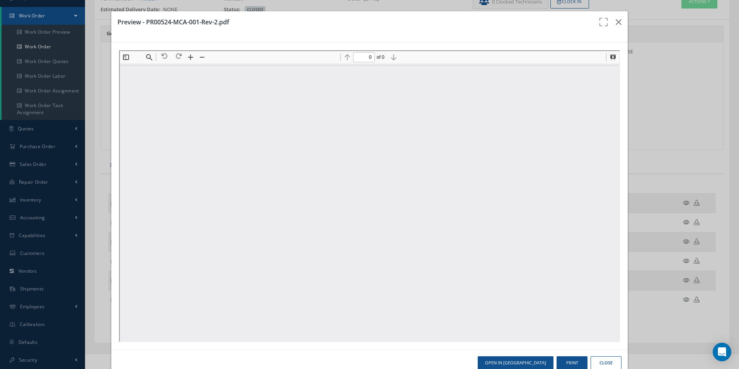
scroll to position [0, 0]
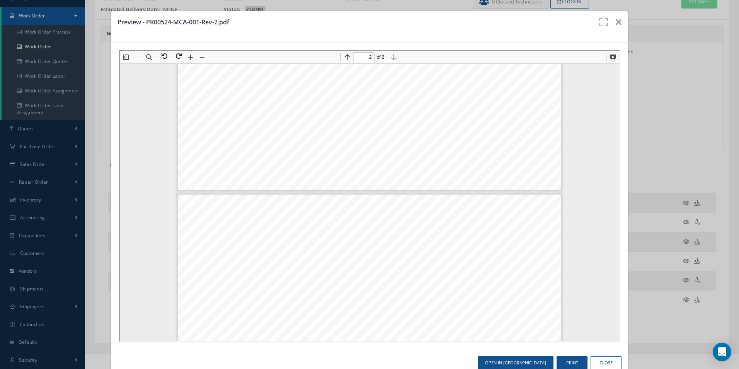
type input "1"
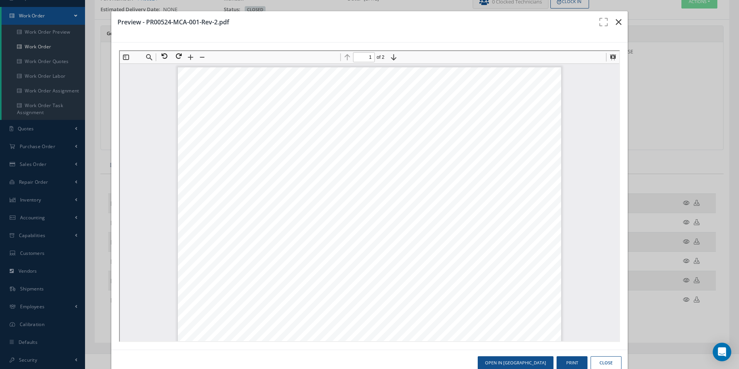
click at [617, 22] on icon "button" at bounding box center [619, 21] width 6 height 9
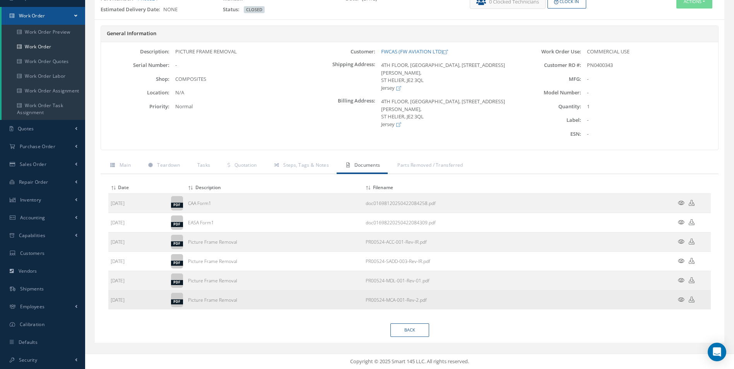
click at [682, 298] on icon at bounding box center [680, 300] width 7 height 6
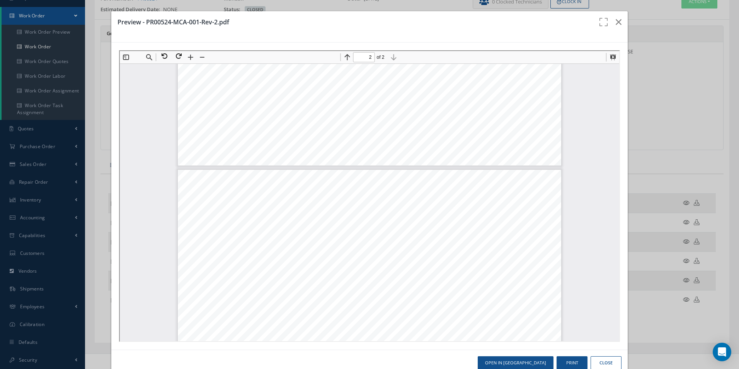
type input "1"
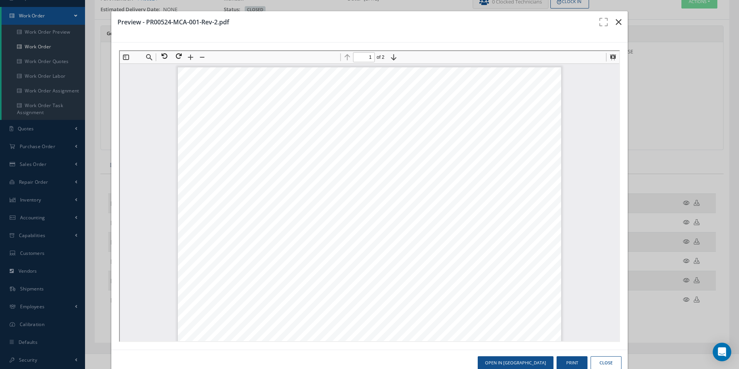
click at [616, 22] on icon "button" at bounding box center [619, 21] width 6 height 9
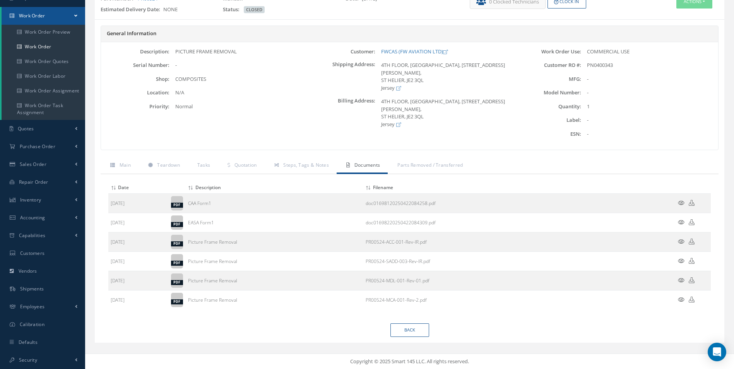
click at [681, 261] on icon at bounding box center [680, 261] width 7 height 6
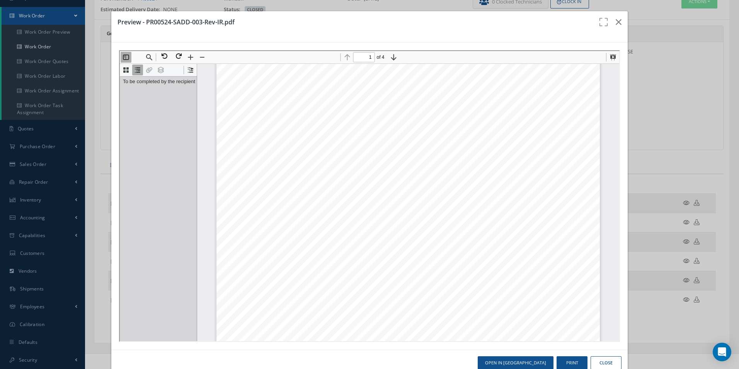
scroll to position [236, 0]
type input "4"
click at [616, 20] on icon "button" at bounding box center [619, 21] width 6 height 9
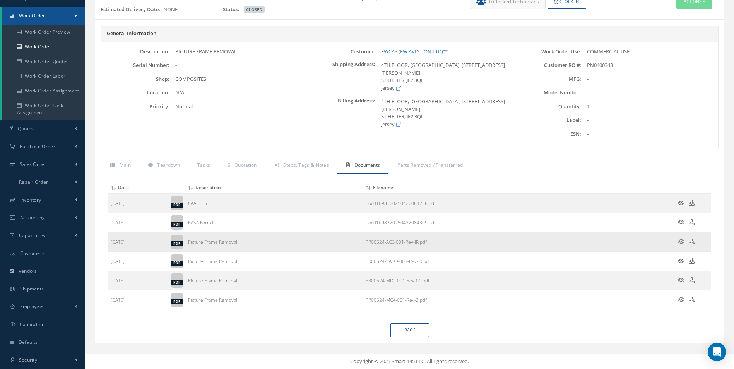
click at [681, 240] on icon at bounding box center [680, 242] width 7 height 6
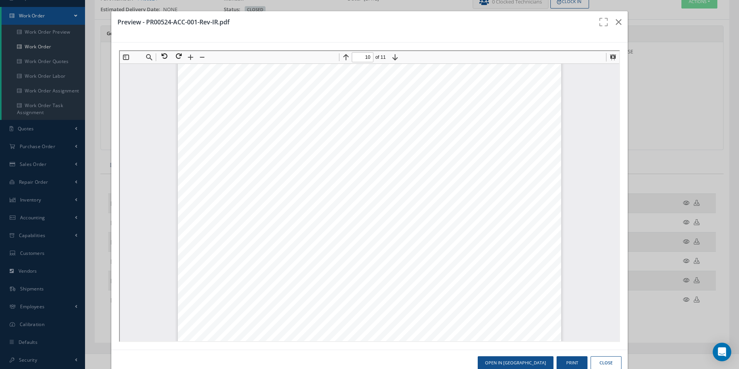
scroll to position [4988, 0]
click at [385, 310] on div "MODIFICATION BULLETIN Doc. - No. PR00524 - ACC - 001 Revision : I/R Date : [DAT…" at bounding box center [369, 270] width 384 height 543
click at [357, 285] on div "MODIFICATION BULLETIN Doc. - No. PR00524 - ACC - 001 Revision : I/R Date : [DAT…" at bounding box center [369, 193] width 384 height 543
type input "10"
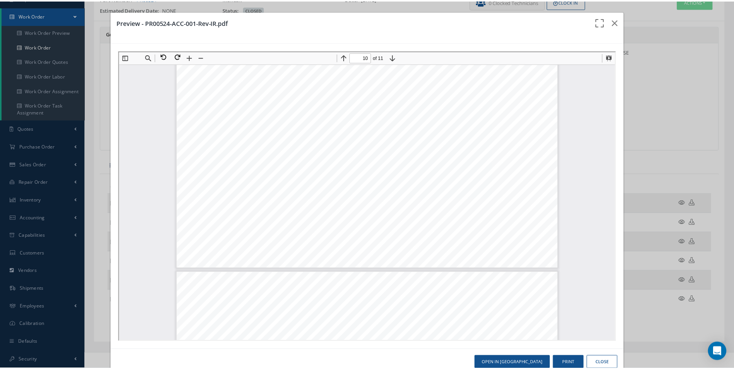
scroll to position [5199, 0]
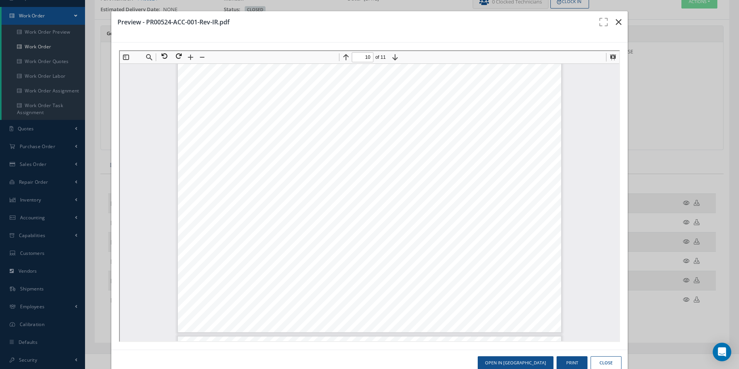
click at [616, 24] on icon "button" at bounding box center [619, 21] width 6 height 9
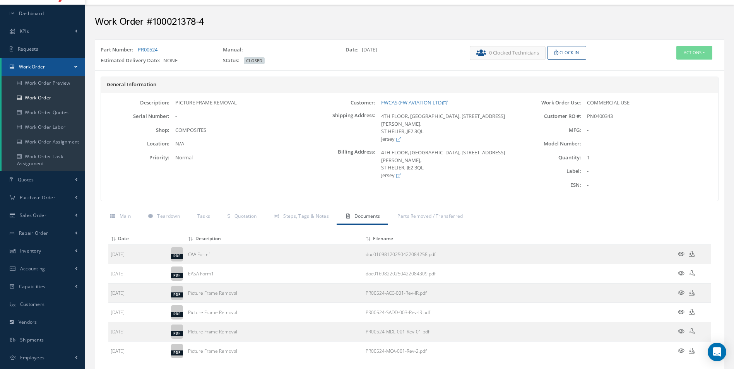
scroll to position [0, 0]
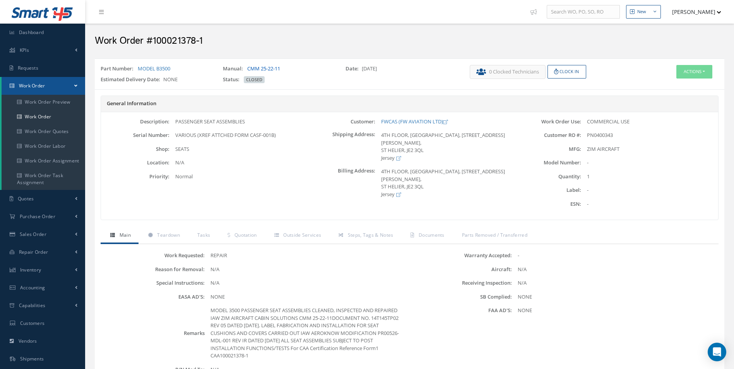
click at [268, 68] on link "CMM 25-22-11" at bounding box center [263, 68] width 33 height 7
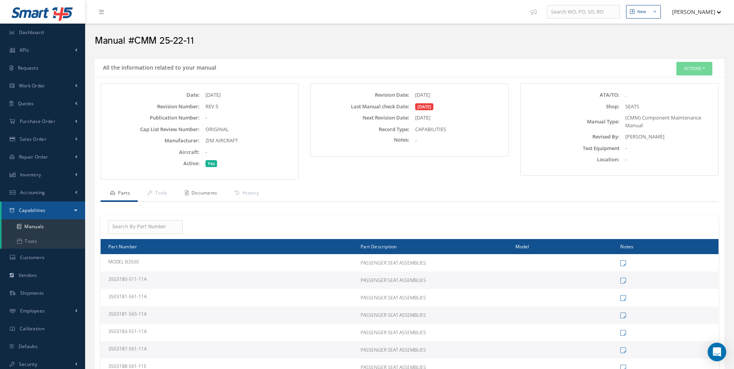
click at [211, 196] on link "Documents" at bounding box center [200, 194] width 50 height 16
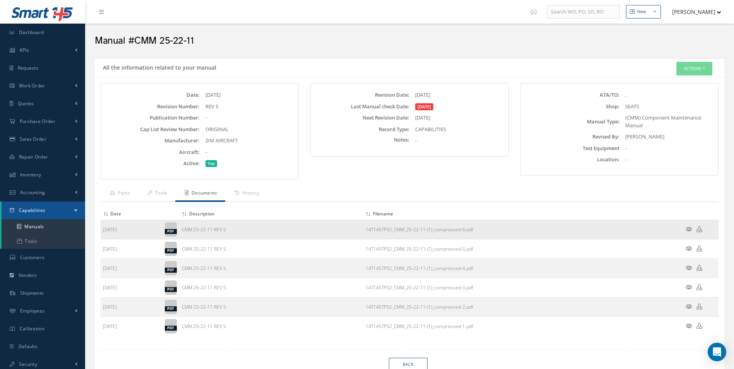
click at [690, 230] on icon at bounding box center [688, 229] width 7 height 6
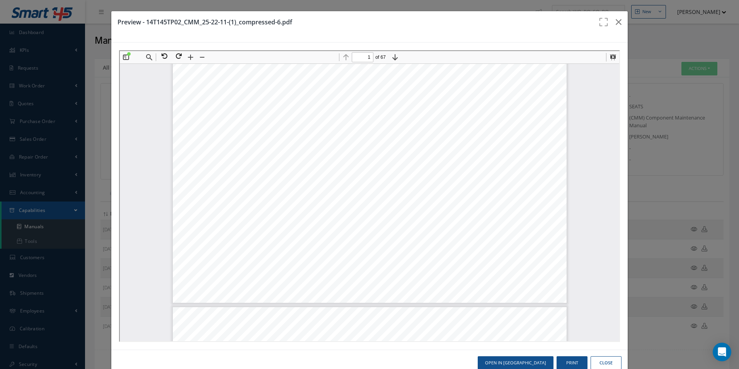
type input "2"
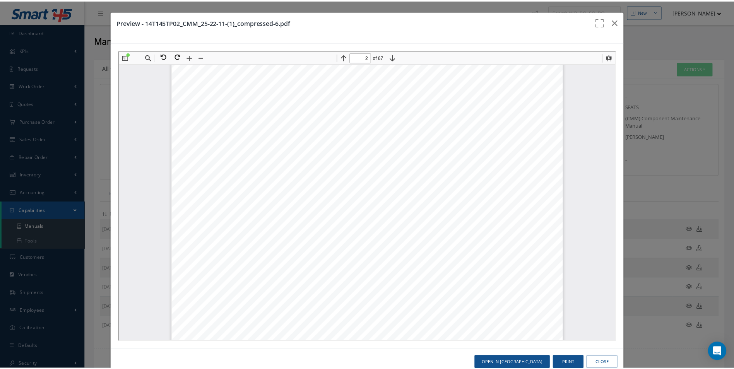
scroll to position [623, 0]
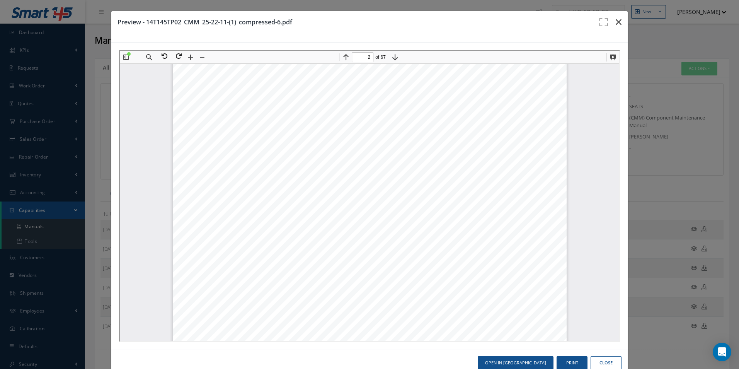
click at [616, 24] on icon "button" at bounding box center [619, 21] width 6 height 9
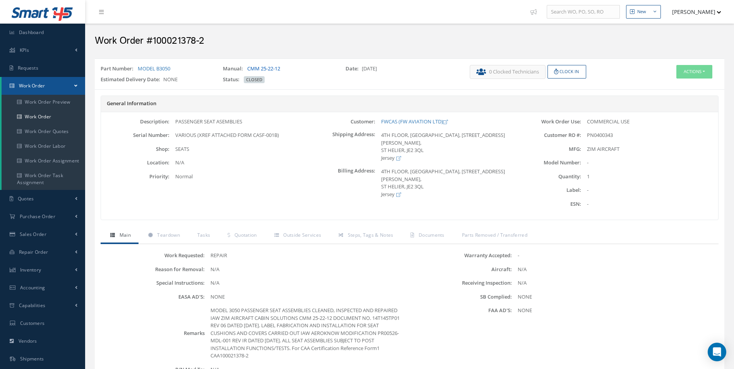
click at [275, 69] on link "CMM 25-22-12" at bounding box center [263, 68] width 33 height 7
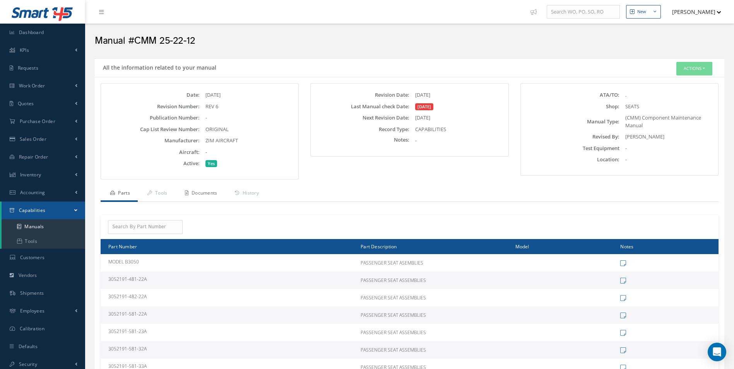
click at [210, 196] on link "Documents" at bounding box center [200, 194] width 50 height 16
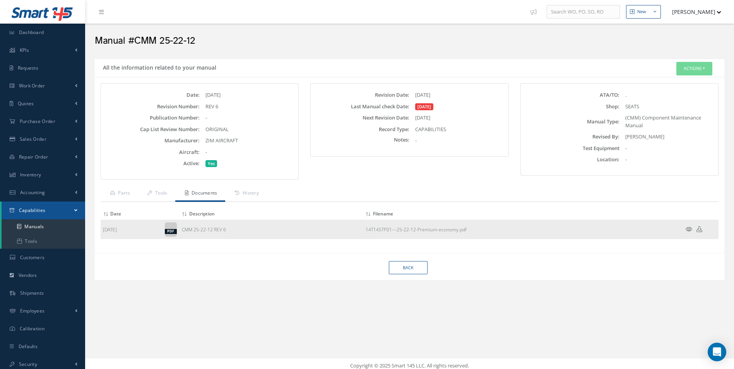
click at [688, 230] on icon at bounding box center [688, 229] width 7 height 6
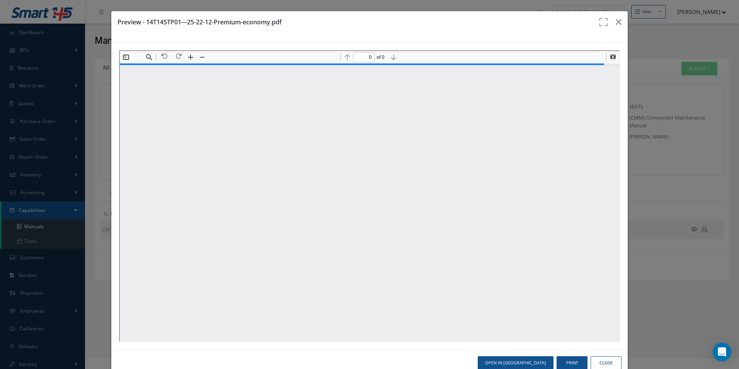
type input "1"
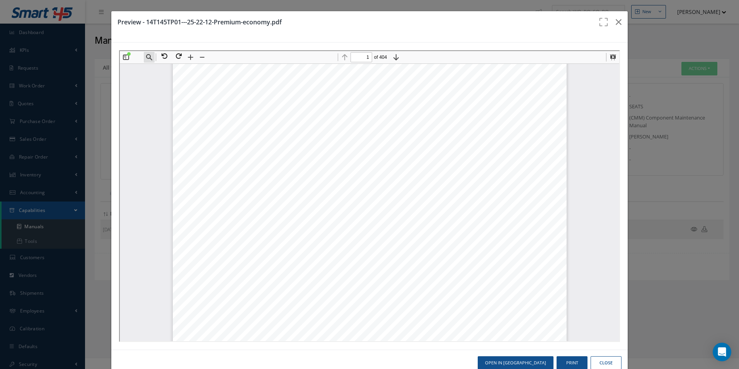
click at [149, 59] on button "Find" at bounding box center [148, 56] width 11 height 11
click at [170, 72] on input at bounding box center [188, 70] width 84 height 10
paste input "B3050DP011-457BBL"
type input "B3050DP011-457BBL"
type input "129"
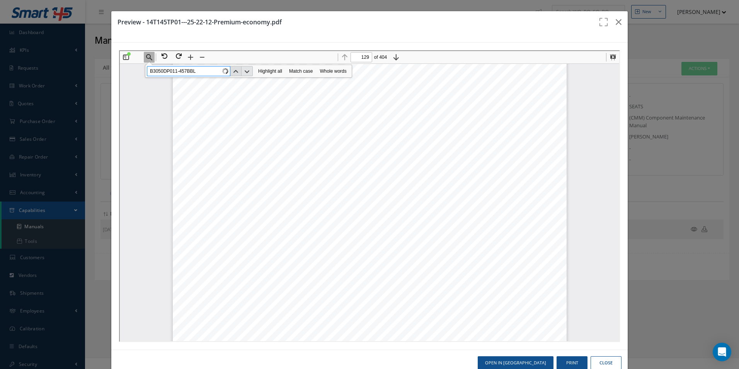
scroll to position [66136, 0]
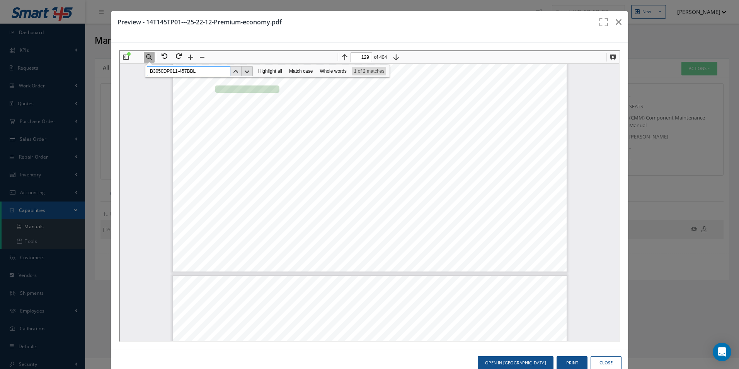
type input "B3050DP011-457BBL"
click at [249, 70] on button "Next" at bounding box center [246, 70] width 11 height 10
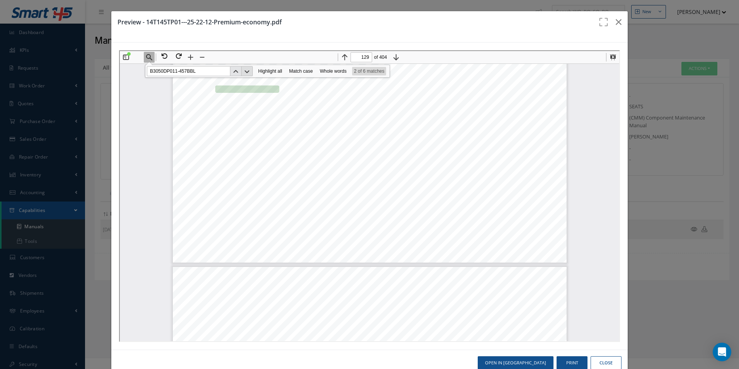
click at [246, 70] on button "Next" at bounding box center [246, 70] width 11 height 10
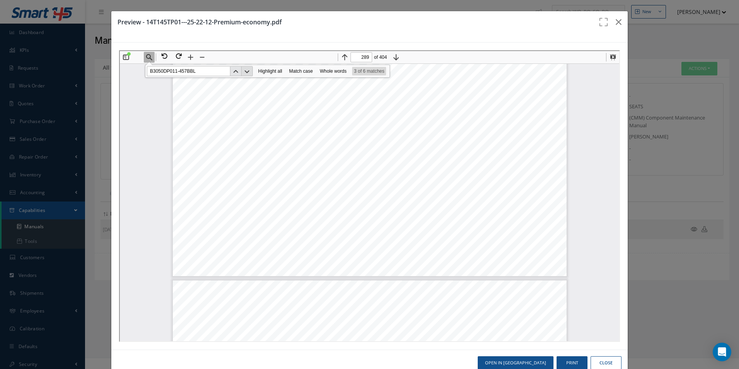
scroll to position [148042, 0]
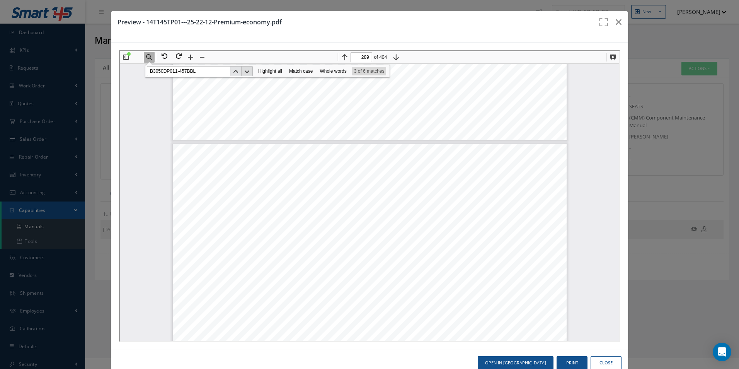
click at [245, 70] on button "Next" at bounding box center [246, 70] width 11 height 10
type input "293"
drag, startPoint x: 410, startPoint y: 172, endPoint x: 462, endPoint y: 172, distance: 51.8
click at [462, 172] on span "SUPSD BY 305DP011-656BBL" at bounding box center [424, 173] width 87 height 6
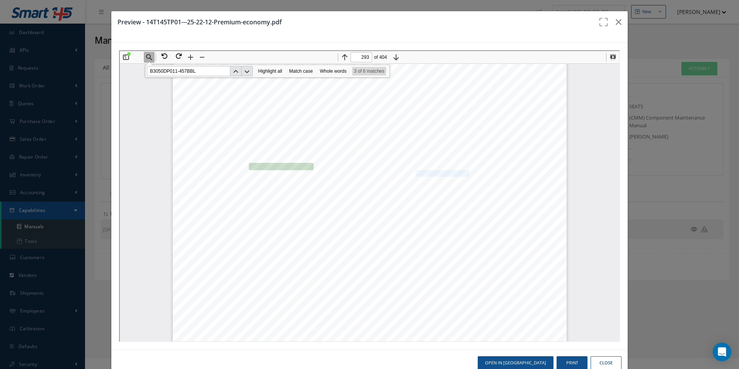
copy span "305DP011-656BBL"
drag, startPoint x: 317, startPoint y: 172, endPoint x: 290, endPoint y: 170, distance: 27.1
click at [318, 171] on div "14T145TP01 25-22-12 Page 10177 27 May 24 COMPONENT MAINTENANCE MANUAL 3052191, …" at bounding box center [369, 252] width 394 height 510
click at [249, 163] on span "311 B3050DP011-457BBL" at bounding box center [274, 166] width 75 height 6
drag, startPoint x: 252, startPoint y: 164, endPoint x: 312, endPoint y: 164, distance: 59.9
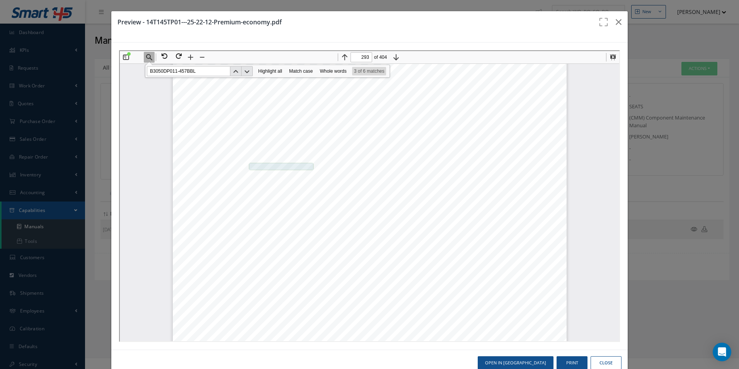
click at [312, 164] on span "B3050DP011-457BBL" at bounding box center [280, 165] width 65 height 7
copy span "B3050DP011-457BBL"
drag, startPoint x: 408, startPoint y: 172, endPoint x: 460, endPoint y: 170, distance: 52.2
click at [460, 170] on span "SUPSD BY 305DP011-656BBL" at bounding box center [424, 173] width 87 height 6
click at [407, 174] on span "SUPSD BY 305DP011-656BBL" at bounding box center [424, 173] width 87 height 6
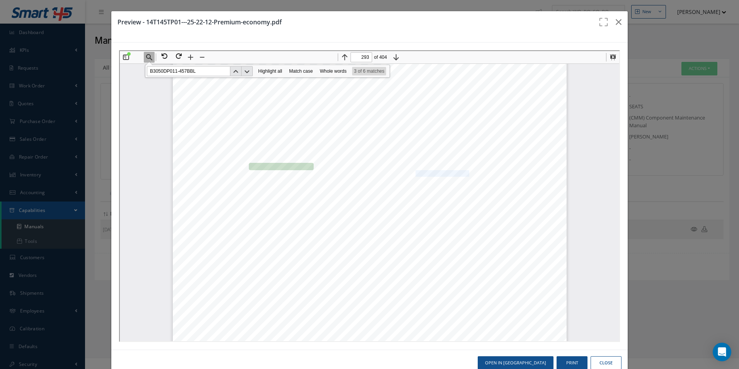
drag, startPoint x: 410, startPoint y: 172, endPoint x: 462, endPoint y: 172, distance: 52.2
click at [462, 172] on span "SUPSD BY 305DP011-656BBL" at bounding box center [424, 173] width 87 height 6
copy span "305DP011-656BBL"
click at [245, 183] on span "311 305DP011-656BBL" at bounding box center [274, 180] width 74 height 6
drag, startPoint x: 252, startPoint y: 179, endPoint x: 303, endPoint y: 179, distance: 50.7
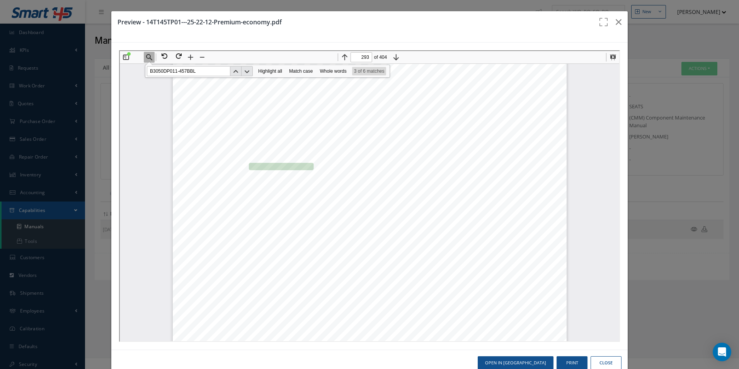
click at [303, 179] on span "311 305DP011-656BBL" at bounding box center [274, 180] width 74 height 6
drag, startPoint x: 251, startPoint y: 179, endPoint x: 306, endPoint y: 179, distance: 54.9
click at [306, 179] on span "311 305DP011-656BBL" at bounding box center [274, 180] width 74 height 6
copy span "305DP011-656BBL"
drag, startPoint x: 404, startPoint y: 194, endPoint x: 464, endPoint y: 194, distance: 59.9
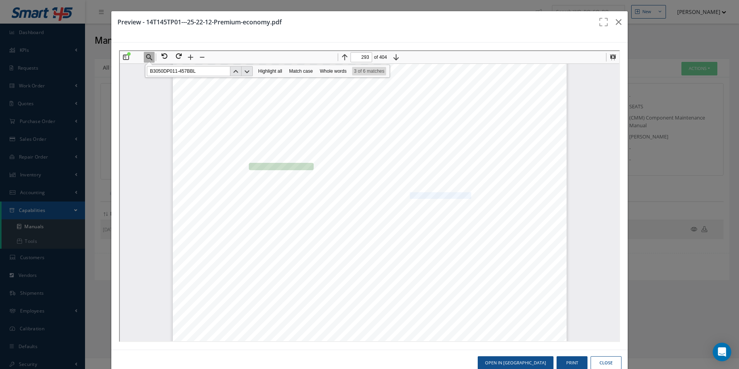
click at [464, 194] on span "SUPSDS B3050DP011-457BBL" at bounding box center [425, 195] width 89 height 6
drag, startPoint x: 464, startPoint y: 194, endPoint x: 450, endPoint y: 221, distance: 30.4
click at [450, 221] on div "14T145TP01 25-22-12 Page 10177 27 May 24 COMPONENT MAINTENANCE MANUAL 3052191, …" at bounding box center [369, 252] width 394 height 510
click at [203, 69] on input "B3050DP011-457BBL" at bounding box center [188, 70] width 84 height 10
drag, startPoint x: 204, startPoint y: 69, endPoint x: 123, endPoint y: 72, distance: 81.7
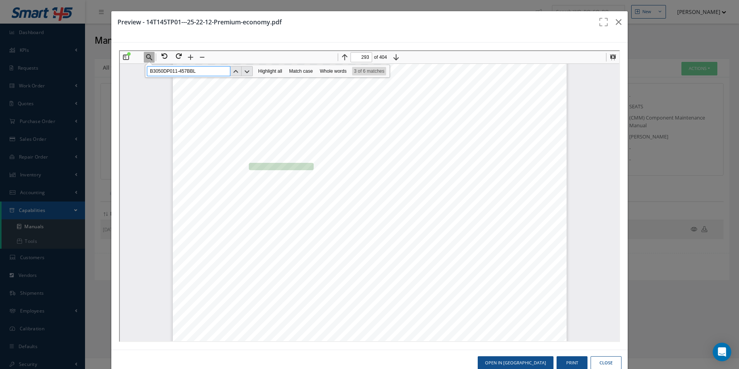
click at [123, 72] on div "B3050DP011-457BBL Previous Next Highlight all Match case Whole words 3 of 6 mat…" at bounding box center [369, 195] width 500 height 290
paste input "305DP011-656"
type input "305DP011-656BBL"
click at [251, 67] on button "Next" at bounding box center [246, 70] width 11 height 10
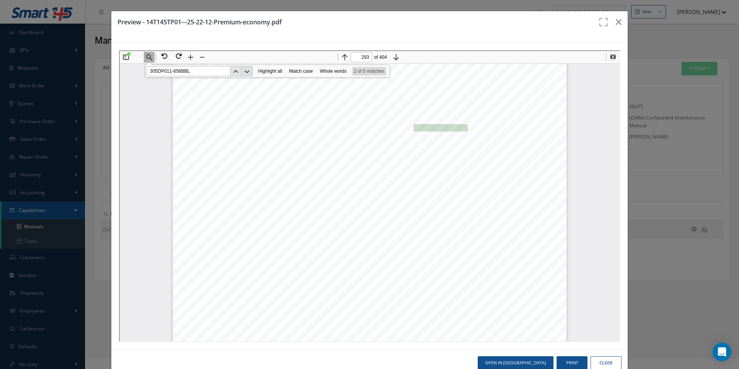
scroll to position [150338, 0]
type input "284"
drag, startPoint x: 205, startPoint y: 71, endPoint x: 40, endPoint y: 72, distance: 164.7
click at [119, 72] on html "Thumbnails Document Outline Attachments Layers Current Outline Item LETTER OF T…" at bounding box center [369, 195] width 500 height 290
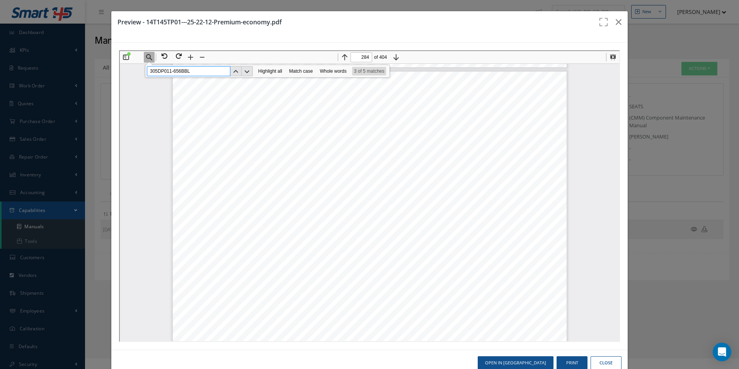
paste input "PTBC313012A0001"
drag, startPoint x: 203, startPoint y: 69, endPoint x: 69, endPoint y: 86, distance: 134.8
click at [119, 86] on html "Thumbnails Document Outline Attachments Layers Current Outline Item LETTER OF T…" at bounding box center [369, 195] width 500 height 290
paste input "B3050SS003-17"
type input "B3050SS003-17"
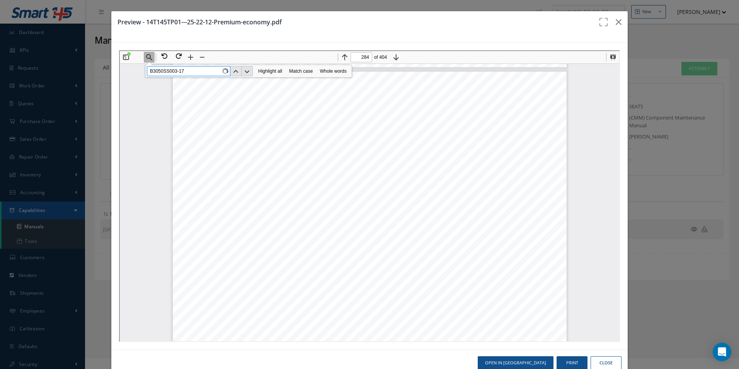
type input "140"
click at [247, 72] on button "Next" at bounding box center [246, 70] width 11 height 10
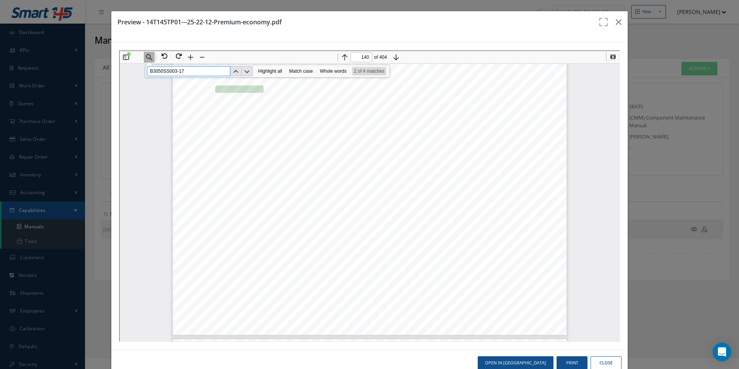
drag, startPoint x: 184, startPoint y: 68, endPoint x: 77, endPoint y: 77, distance: 107.8
click at [119, 77] on html "Thumbnails Document Outline Attachments Layers Current Outline Item LETTER OF T…" at bounding box center [369, 195] width 500 height 290
paste input "LR001-305"
type input "B3050LR001-305"
type input "279"
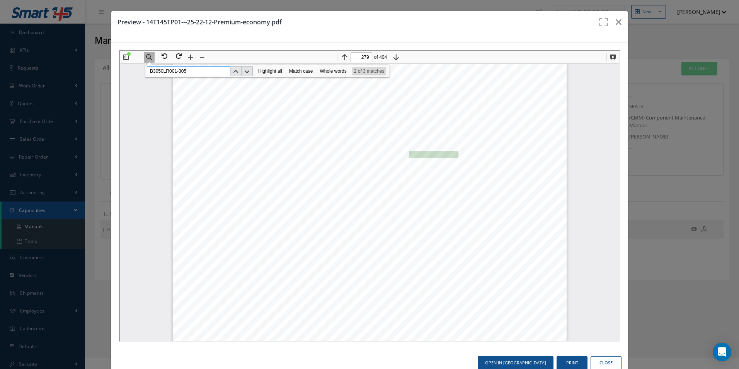
scroll to position [143079, 0]
drag, startPoint x: 251, startPoint y: 172, endPoint x: 301, endPoint y: 172, distance: 50.7
click at [301, 172] on span "335 B3050LR001-305" at bounding box center [272, 174] width 69 height 6
copy span "B3050LR001-305"
drag, startPoint x: 464, startPoint y: 178, endPoint x: 444, endPoint y: 177, distance: 20.1
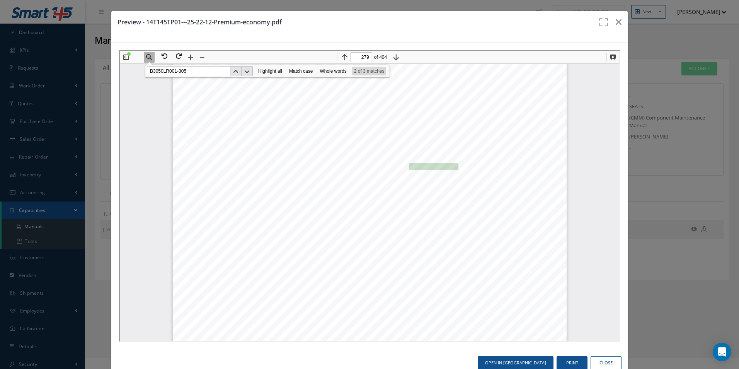
click at [464, 178] on div "14T145TP01 25-22-12 Page 10163 27 May 24 COMPONENT MAINTENANCE MANUAL 3052191, …" at bounding box center [369, 218] width 394 height 510
drag, startPoint x: 404, startPoint y: 165, endPoint x: 442, endPoint y: 165, distance: 37.9
click at [442, 165] on span "B3050LR001-305" at bounding box center [433, 165] width 50 height 7
drag, startPoint x: 442, startPoint y: 165, endPoint x: 452, endPoint y: 189, distance: 26.2
click at [452, 189] on div "14T145TP01 25-22-12 Page 10163 27 May 24 COMPONENT MAINTENANCE MANUAL 3052191, …" at bounding box center [369, 218] width 394 height 510
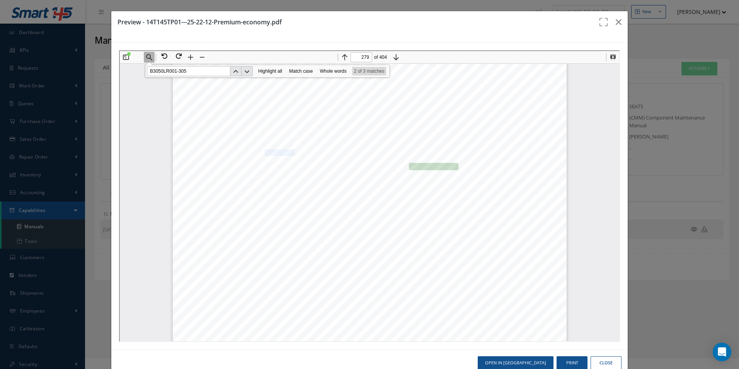
drag, startPoint x: 258, startPoint y: 150, endPoint x: 283, endPoint y: 152, distance: 25.2
click at [283, 152] on span "335 B3050LR001-301" at bounding box center [272, 152] width 69 height 6
drag, startPoint x: 283, startPoint y: 152, endPoint x: 261, endPoint y: 154, distance: 21.7
click at [261, 154] on span "335 B3050LR001-301" at bounding box center [272, 152] width 69 height 6
drag, startPoint x: 252, startPoint y: 152, endPoint x: 300, endPoint y: 148, distance: 48.8
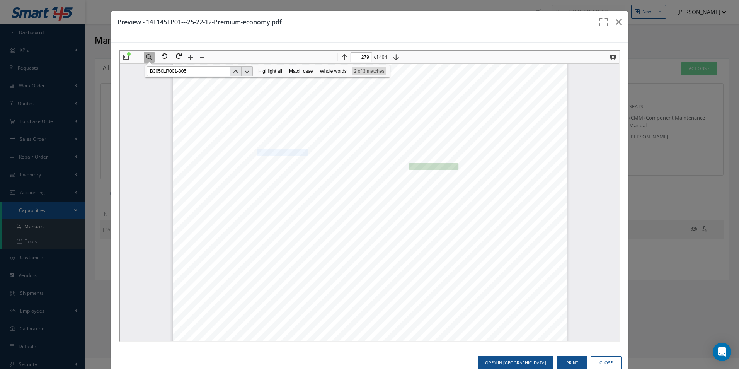
click at [300, 149] on span "335 B3050LR001-301" at bounding box center [272, 152] width 69 height 6
copy span "B3050LR001-301"
drag, startPoint x: 207, startPoint y: 72, endPoint x: 20, endPoint y: 69, distance: 186.4
click at [119, 69] on html "Thumbnails Document Outline Attachments Layers Current Outline Item LETTER OF T…" at bounding box center [369, 195] width 500 height 290
paste input "305DP011-656BBL"
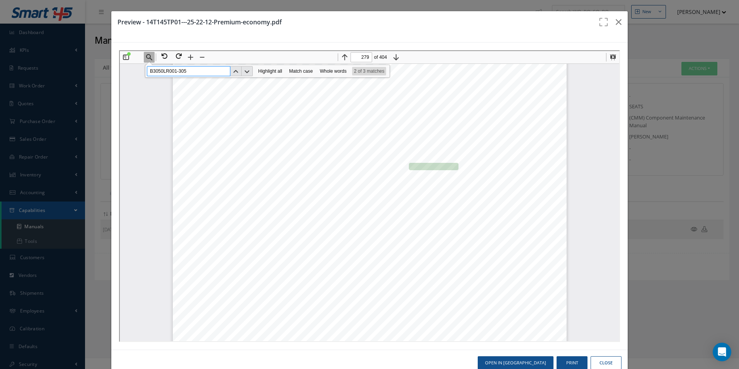
type input "305DP011-656BBL"
type input "293"
drag, startPoint x: 203, startPoint y: 68, endPoint x: 75, endPoint y: 87, distance: 129.8
click at [119, 87] on html "Thumbnails Document Outline Attachments Layers Current Outline Item LETTER OF T…" at bounding box center [369, 195] width 500 height 290
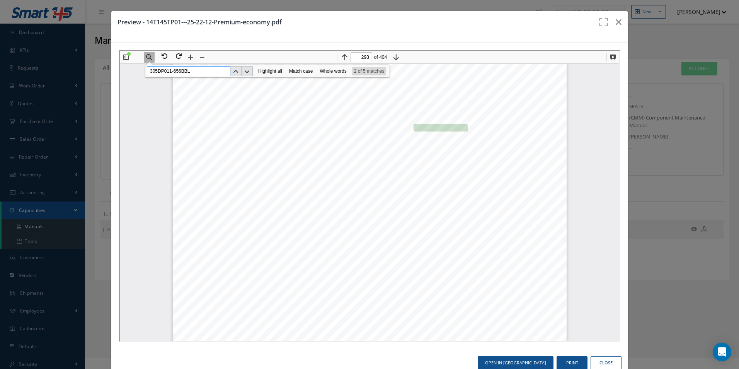
click at [183, 68] on input "305DP011-656BBL" at bounding box center [188, 70] width 84 height 10
drag, startPoint x: 189, startPoint y: 70, endPoint x: 94, endPoint y: 69, distance: 94.4
click at [119, 69] on html "Thumbnails Document Outline Attachments Layers Current Outline Item LETTER OF T…" at bounding box center [369, 195] width 500 height 290
click at [409, 132] on span "• • SCREW, FLAT HEAD" at bounding box center [405, 133] width 66 height 6
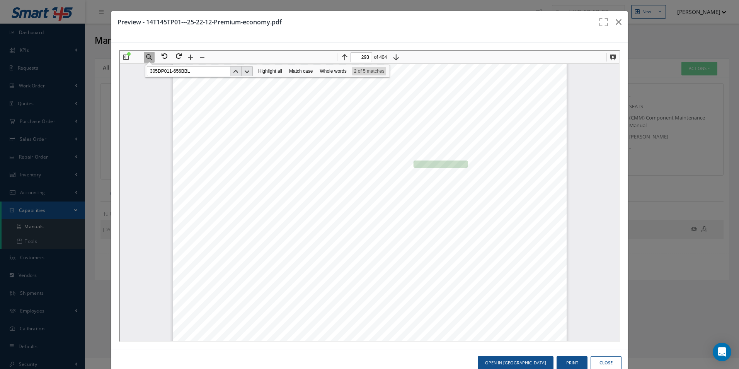
scroll to position [150253, 0]
drag, startPoint x: 252, startPoint y: 172, endPoint x: 305, endPoint y: 174, distance: 53.8
click at [305, 174] on span "311 305DP011-656BBL" at bounding box center [274, 174] width 74 height 6
copy span "305DP011-656BBL"
drag, startPoint x: 195, startPoint y: 71, endPoint x: 88, endPoint y: 77, distance: 106.9
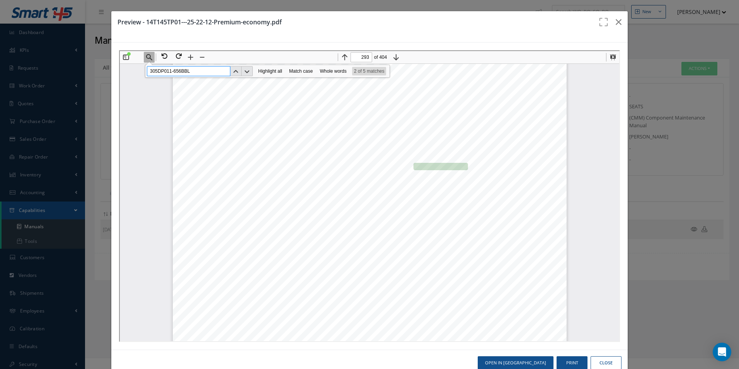
click at [119, 77] on html "Thumbnails Document Outline Attachments Layers Current Outline Item LETTER OF T…" at bounding box center [369, 195] width 500 height 290
paste input "B3050LR001-301"
type input "B3050LR001-301"
type input "138"
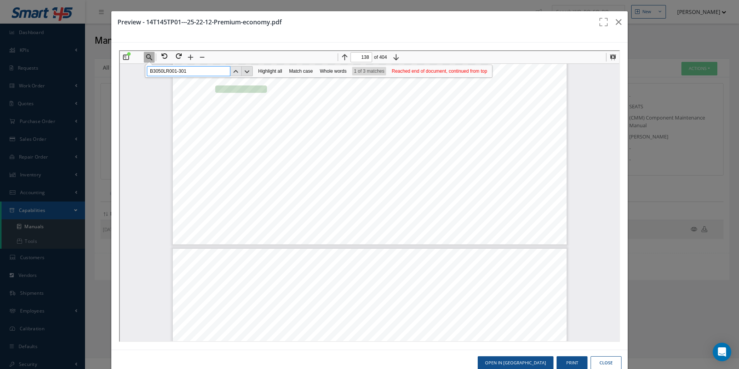
type input "B3050LR001-301"
click at [247, 70] on button "Next" at bounding box center [246, 70] width 11 height 10
type input "279"
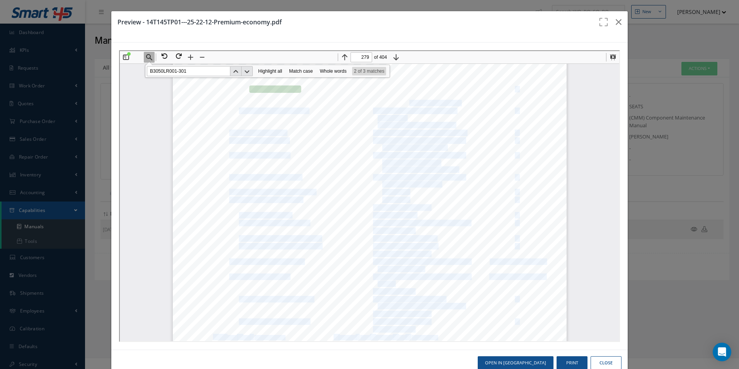
drag, startPoint x: 404, startPoint y: 101, endPoint x: 459, endPoint y: 102, distance: 55.3
click at [459, 102] on div "14T145TP01 25-22-12 Page 10163 27 May 24 COMPONENT MAINTENANCE MANUAL 3052191, …" at bounding box center [369, 155] width 394 height 510
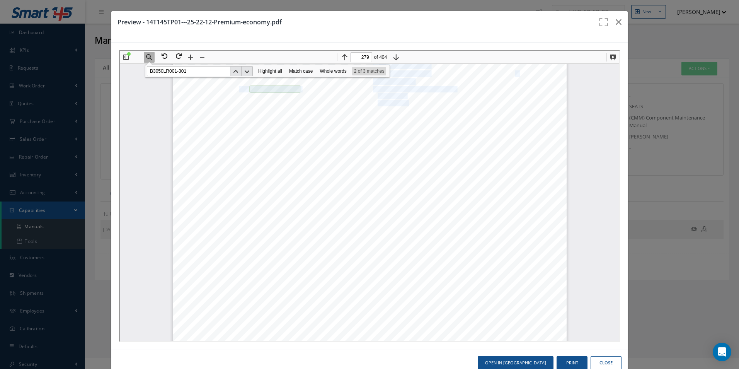
drag, startPoint x: 404, startPoint y: 100, endPoint x: 445, endPoint y: 98, distance: 41.1
click at [445, 98] on div "14T145TP01 25-22-12 Page 10163 27 May 24 COMPONENT MAINTENANCE MANUAL 3052191, …" at bounding box center [369, 155] width 394 height 510
click at [447, 98] on div "14T145TP01 25-22-12 Page 10163 27 May 24 COMPONENT MAINTENANCE MANUAL 3052191, …" at bounding box center [369, 155] width 394 height 510
drag, startPoint x: 404, startPoint y: 101, endPoint x: 454, endPoint y: 100, distance: 49.1
click at [454, 100] on span "SUPSD BY B3050LR001-305" at bounding box center [418, 102] width 82 height 6
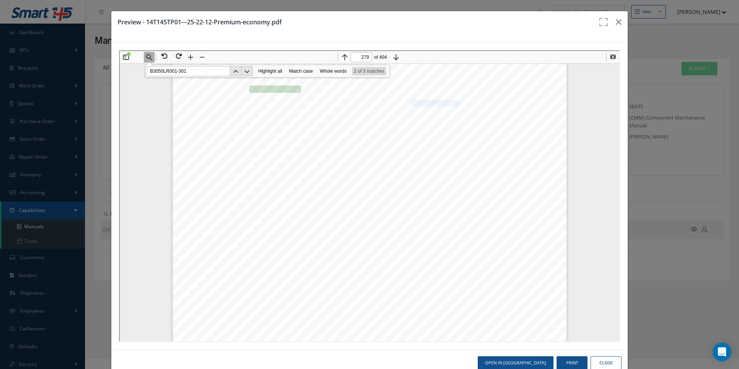
copy span "B3050LR001-305"
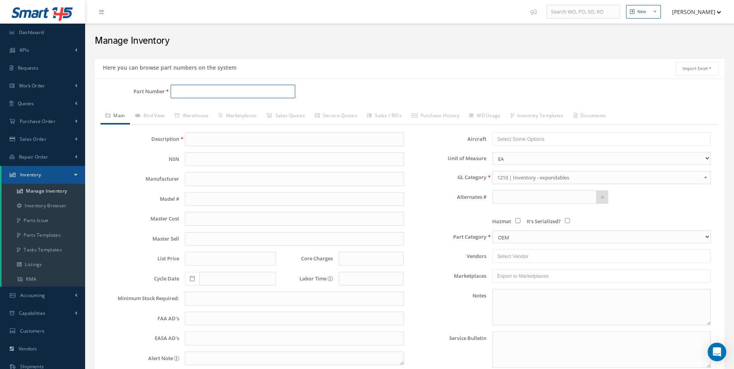
click at [229, 93] on input "Part Number" at bounding box center [233, 92] width 125 height 14
paste input "305DP011-656BBL"
click at [259, 87] on input "305DP011-656BBL" at bounding box center [233, 92] width 125 height 14
type input "305DP011-656BBL"
click at [165, 115] on link "Bird View" at bounding box center [150, 116] width 40 height 16
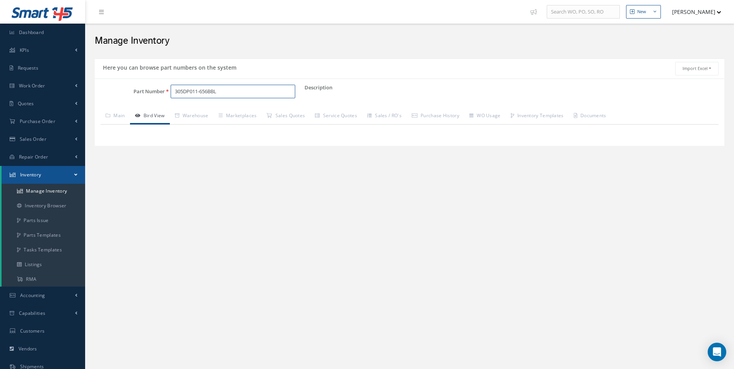
drag, startPoint x: 235, startPoint y: 92, endPoint x: 139, endPoint y: 99, distance: 96.5
click at [139, 99] on div "Part Number 305DP011-656BBL" at bounding box center [200, 95] width 210 height 20
paste input "B3050DP011-457BBL"
click at [242, 94] on input "B3050DP011-457BBL" at bounding box center [233, 92] width 125 height 14
type input "B3050DP011-457BBL"
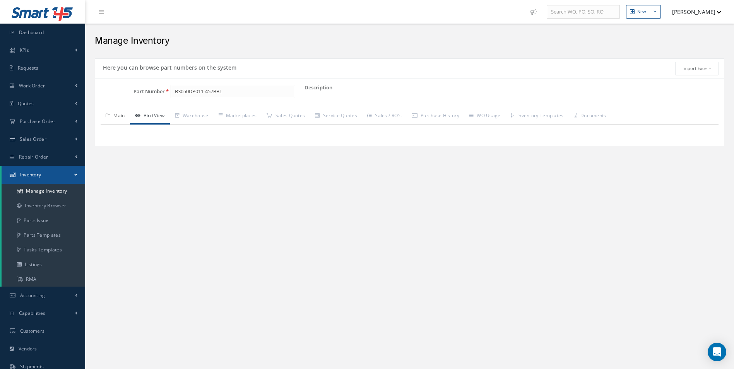
click at [104, 118] on link "Main" at bounding box center [115, 116] width 29 height 16
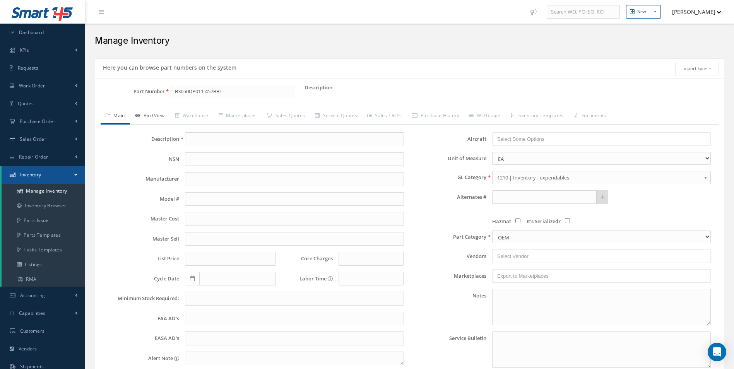
click at [142, 115] on link "Bird View" at bounding box center [150, 116] width 40 height 16
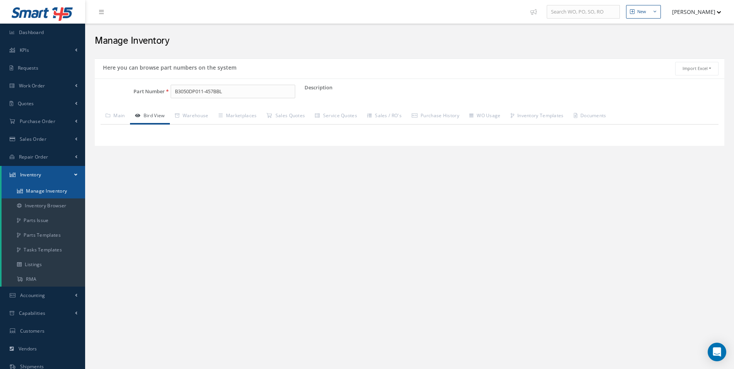
click at [52, 192] on link "Manage Inventory" at bounding box center [44, 191] width 84 height 15
click at [50, 207] on link "Inventory Browser" at bounding box center [44, 205] width 84 height 15
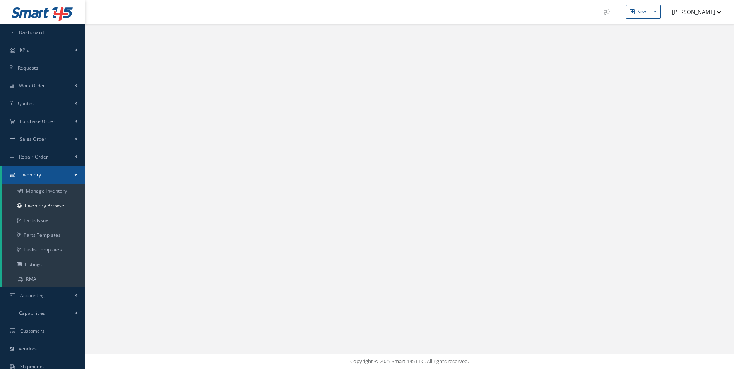
select select "25"
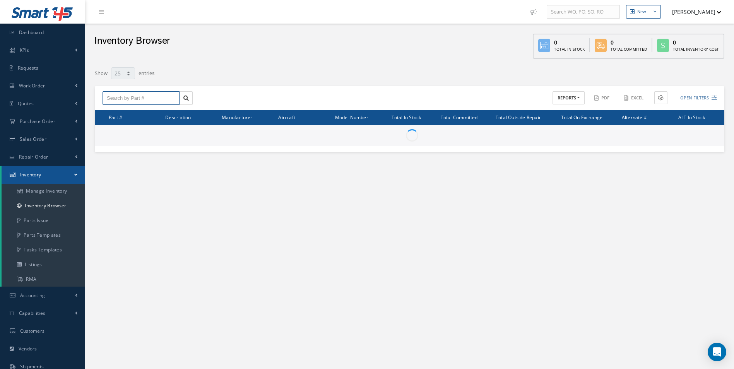
click at [123, 101] on input "text" at bounding box center [140, 98] width 77 height 14
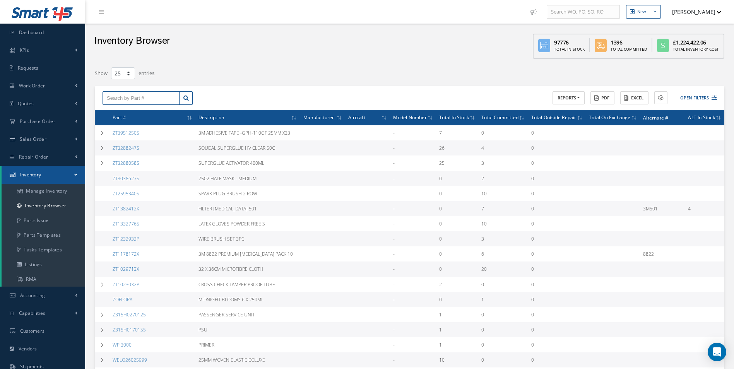
paste input "B3050DP011-457BBL"
type input "B3050DP011-457BBL"
click at [189, 94] on link at bounding box center [186, 98] width 14 height 14
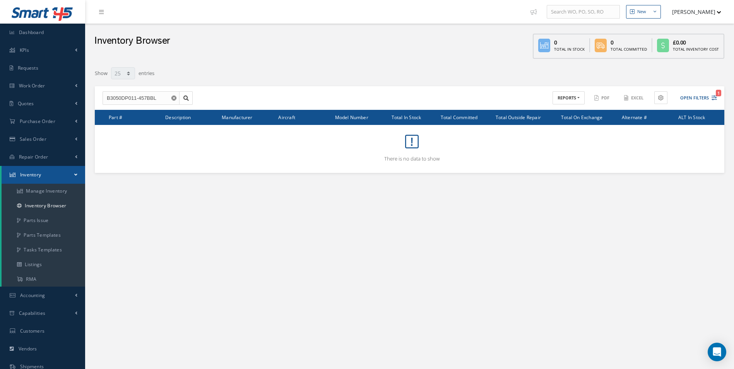
drag, startPoint x: 175, startPoint y: 101, endPoint x: 158, endPoint y: 101, distance: 17.4
click at [175, 101] on button "button" at bounding box center [175, 98] width 10 height 14
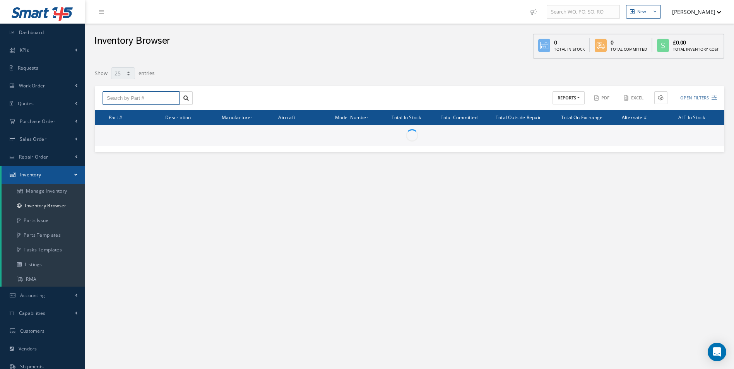
click at [128, 99] on input "text" at bounding box center [140, 98] width 77 height 14
paste input "305DP011-656BBL"
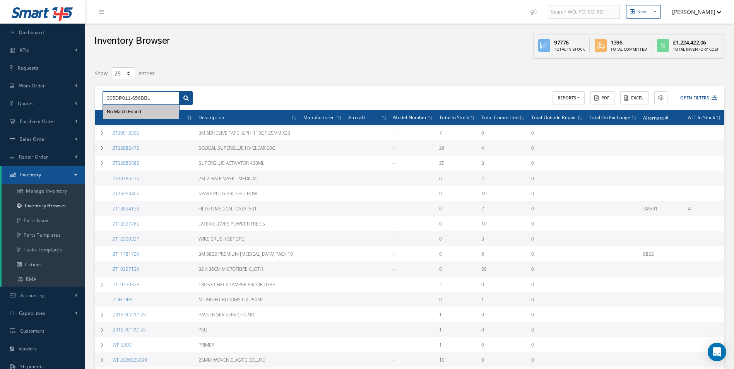
type input "305DP011-656BBL"
click at [187, 98] on icon at bounding box center [185, 98] width 5 height 5
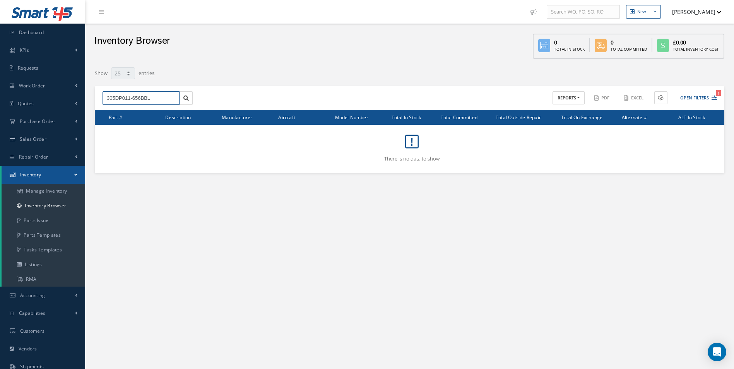
click at [163, 100] on input "305DP011-656BBL" at bounding box center [140, 98] width 77 height 14
click at [257, 102] on div "305DP011-656BBL No Match Found ACTIONS Receive Payments Select Customer Cabinai…" at bounding box center [409, 98] width 629 height 24
click at [269, 94] on div "305DP011-656BBL No Match Found ACTIONS Receive Payments Select Customer Cabinai…" at bounding box center [409, 98] width 629 height 24
click at [176, 99] on icon "Reset" at bounding box center [173, 98] width 5 height 5
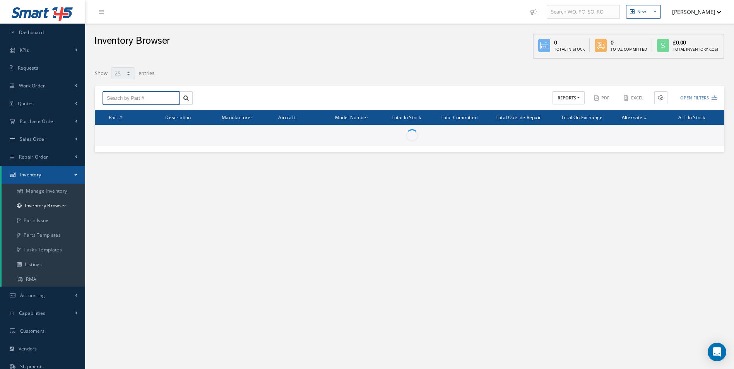
click at [145, 95] on input "text" at bounding box center [140, 98] width 77 height 14
paste input "305DP011-656BBL"
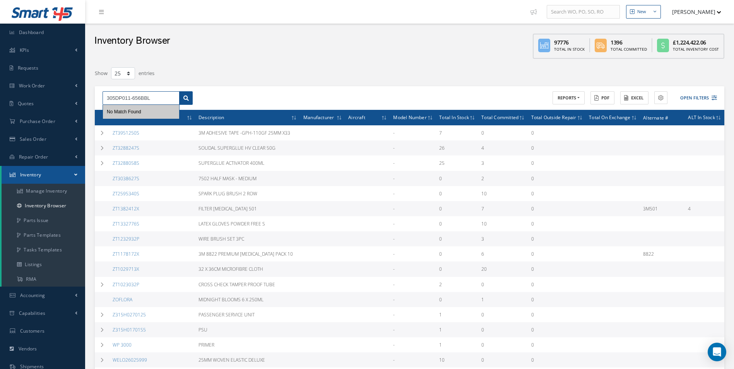
type input "305DP011-656BBL"
click at [191, 100] on link at bounding box center [186, 98] width 14 height 14
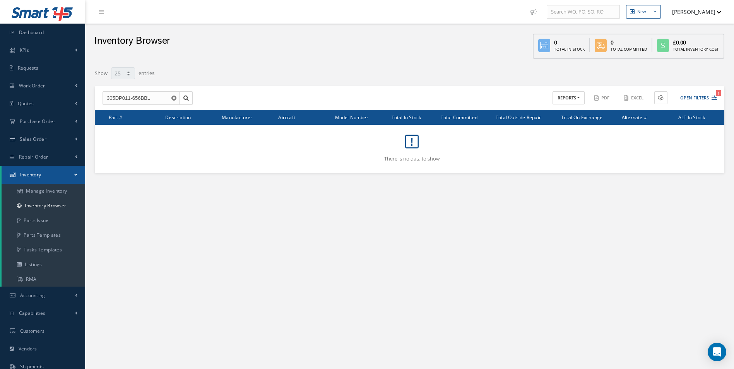
click at [174, 98] on icon "Reset" at bounding box center [173, 98] width 5 height 5
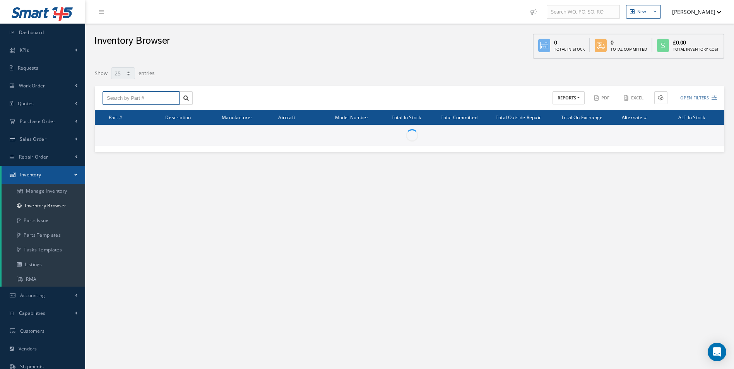
click at [152, 97] on input "text" at bounding box center [140, 98] width 77 height 14
paste input "305DP011-656BBL"
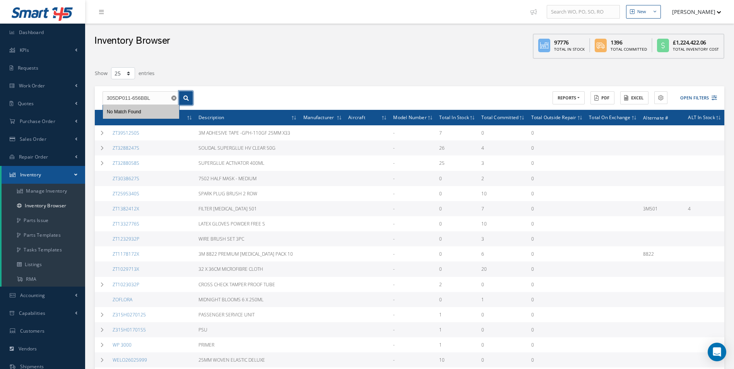
click at [189, 96] on link at bounding box center [186, 98] width 14 height 14
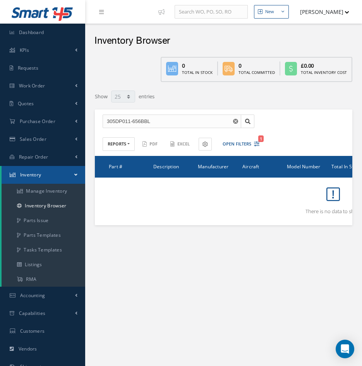
click at [171, 129] on div "305DP011-656BBL No Match Found ACTIONS Receive Payments Select Customer Cabinai…" at bounding box center [223, 132] width 257 height 46
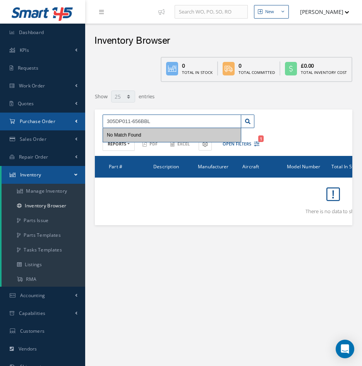
drag, startPoint x: 161, startPoint y: 119, endPoint x: 39, endPoint y: 119, distance: 122.2
click at [39, 119] on div "Smart 145 Dashboard KPIs Work Order Accounting Requests Work Order Work Order P…" at bounding box center [181, 223] width 362 height 447
paste input "B3050LR001-305"
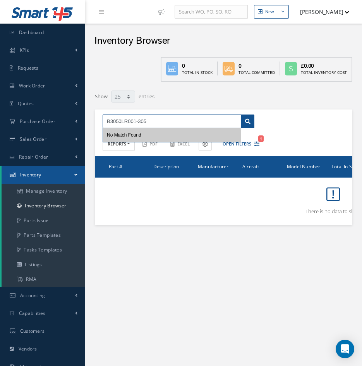
type input "B3050LR001-305"
click at [252, 123] on link at bounding box center [248, 121] width 14 height 14
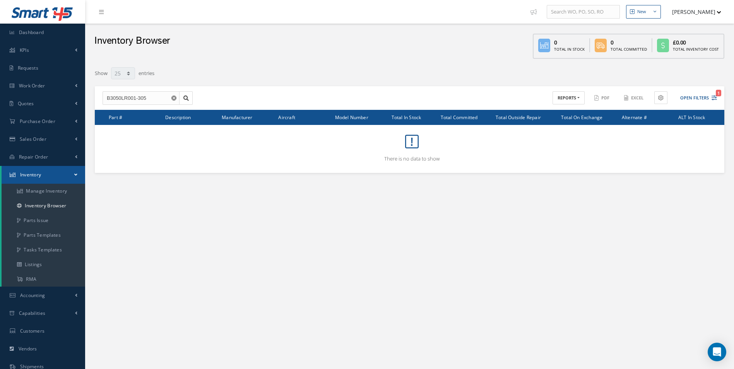
click at [173, 97] on icon "Reset" at bounding box center [173, 98] width 5 height 5
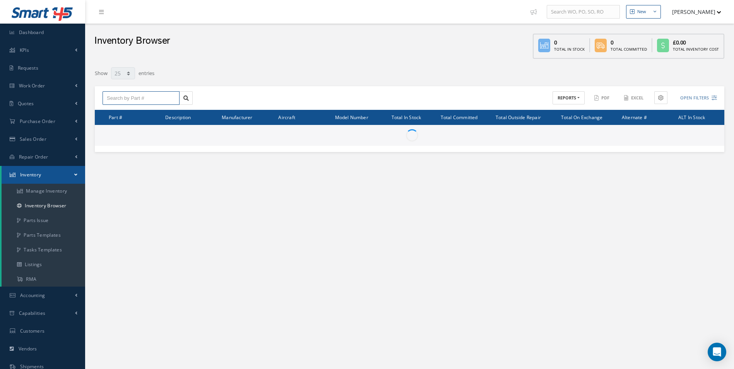
click at [147, 98] on input "text" at bounding box center [140, 98] width 77 height 14
paste input "B3050LR001-305"
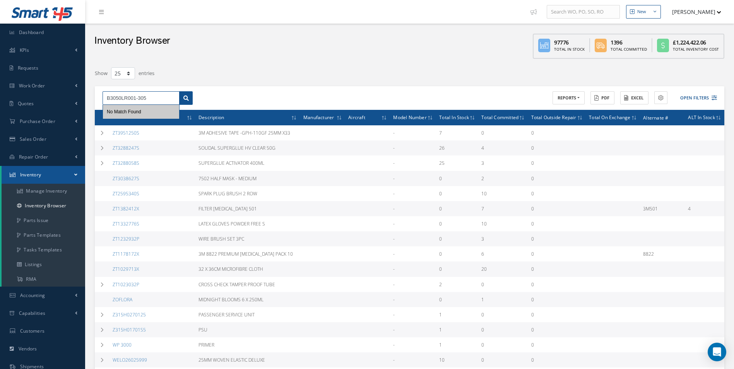
type input "B3050LR001-305"
click at [184, 98] on icon at bounding box center [185, 98] width 5 height 5
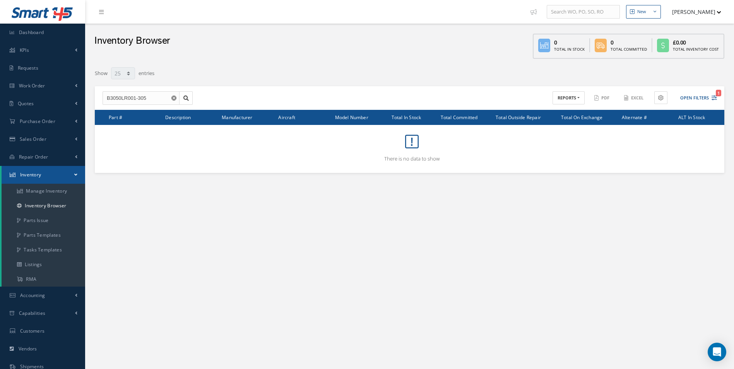
click at [40, 182] on link "Inventory" at bounding box center [44, 175] width 84 height 18
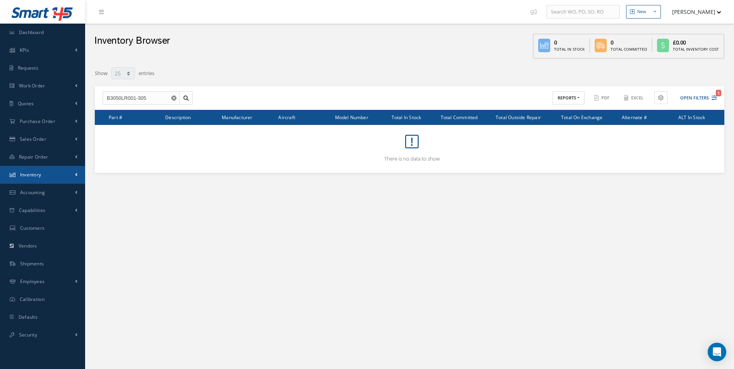
click at [45, 168] on link "Inventory" at bounding box center [42, 175] width 85 height 18
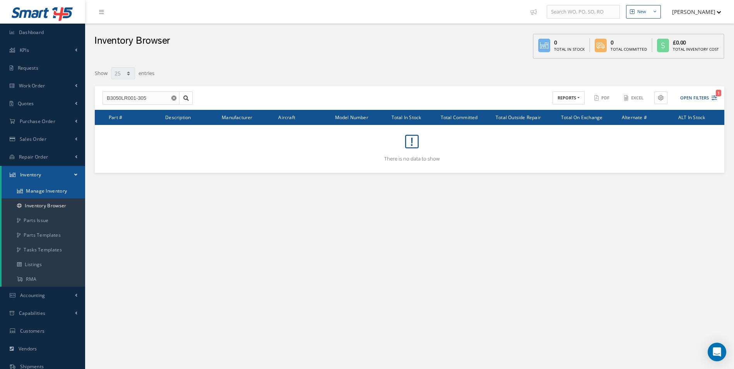
click at [43, 189] on link "Manage Inventory" at bounding box center [44, 191] width 84 height 15
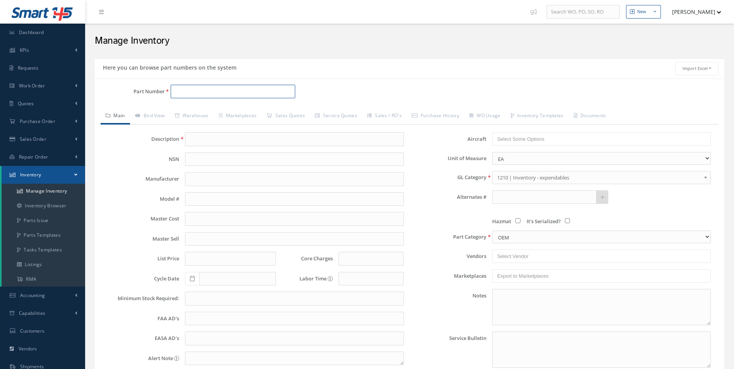
click at [183, 92] on input "Part Number" at bounding box center [233, 92] width 125 height 14
paste input "B3050LR001-305"
click at [177, 91] on input "B3050LR001-305" at bounding box center [233, 92] width 125 height 14
click at [176, 90] on input "B3050LR001-305" at bounding box center [233, 92] width 125 height 14
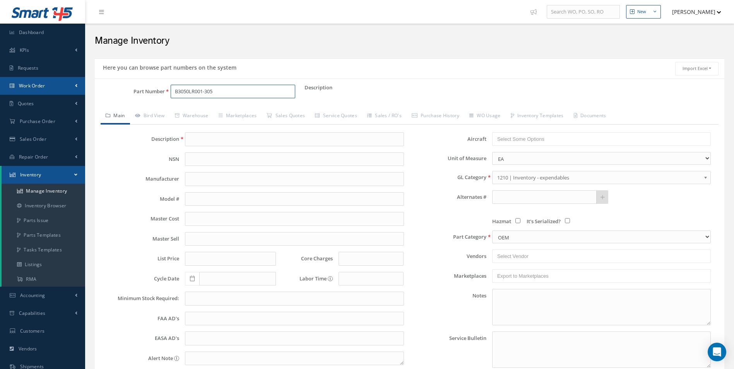
drag, startPoint x: 222, startPoint y: 89, endPoint x: 49, endPoint y: 93, distance: 172.1
click at [47, 93] on div "Smart 145 Dashboard KPIs Work Order Accounting Requests Work Order" at bounding box center [367, 223] width 734 height 447
paste input "1"
type input "B3050LR001-301"
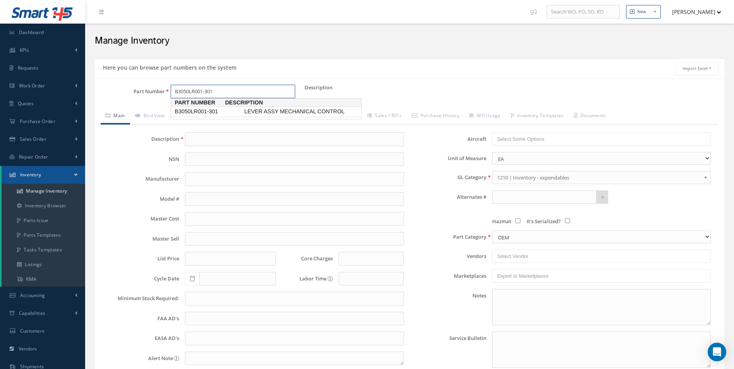
click at [258, 111] on span "LEVER ASSY MECHANICAL CONTROL" at bounding box center [300, 112] width 116 height 8
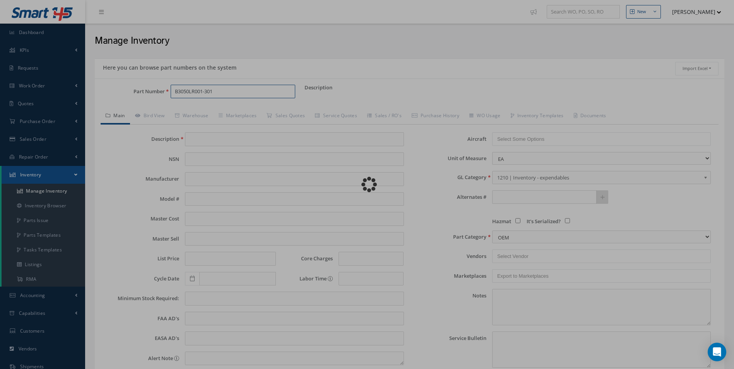
type input "LEVER ASSY MECHANICAL CONTROL"
type input "362.00"
type input "0.00"
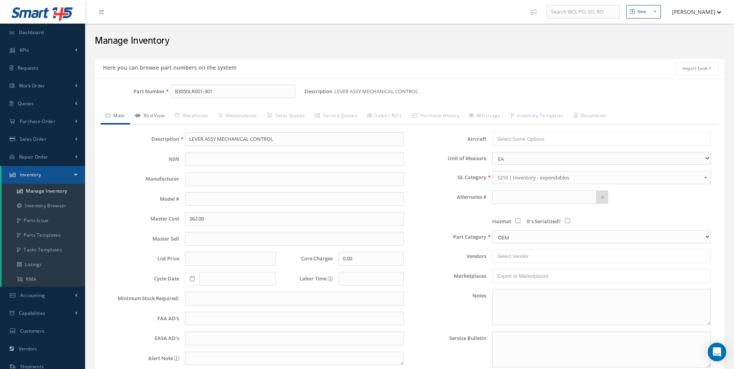
click at [155, 115] on link "Bird View" at bounding box center [150, 116] width 40 height 16
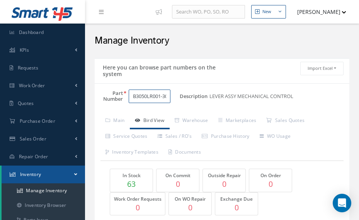
scroll to position [0, 7]
drag, startPoint x: 155, startPoint y: 97, endPoint x: 184, endPoint y: 98, distance: 29.8
click at [184, 98] on div "Part Number B3050LR001-301 Description LEVER ASSY MECHANICAL CONTROL Alternates" at bounding box center [222, 100] width 255 height 20
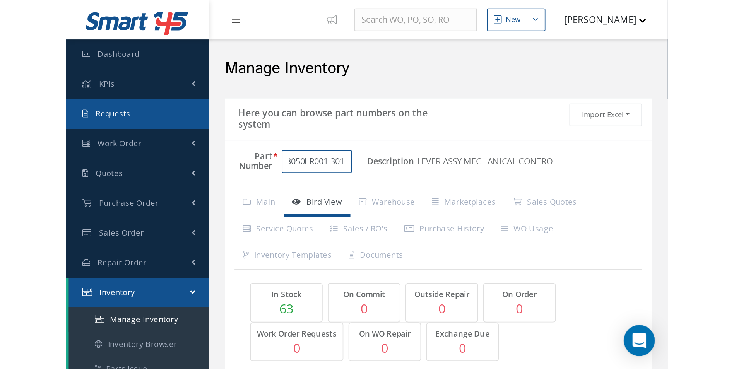
scroll to position [0, 0]
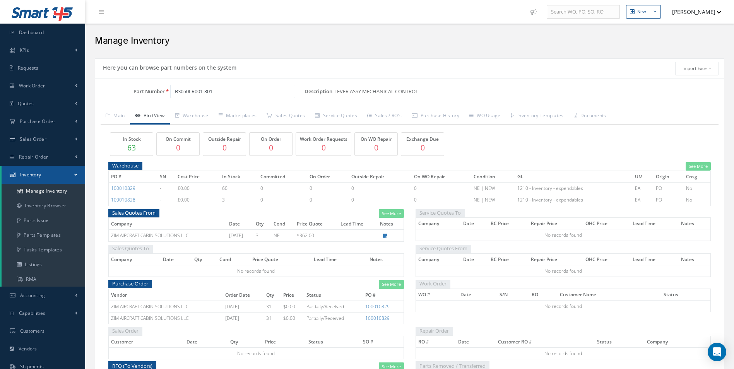
drag, startPoint x: 227, startPoint y: 96, endPoint x: 104, endPoint y: 89, distance: 123.5
click at [104, 89] on div "Part Number B3050LR001-301" at bounding box center [200, 92] width 210 height 14
paste input "305DP011-656BBL"
click at [252, 92] on input "305DP011-656BBL" at bounding box center [233, 92] width 125 height 14
type input "305DP011-656BBL"
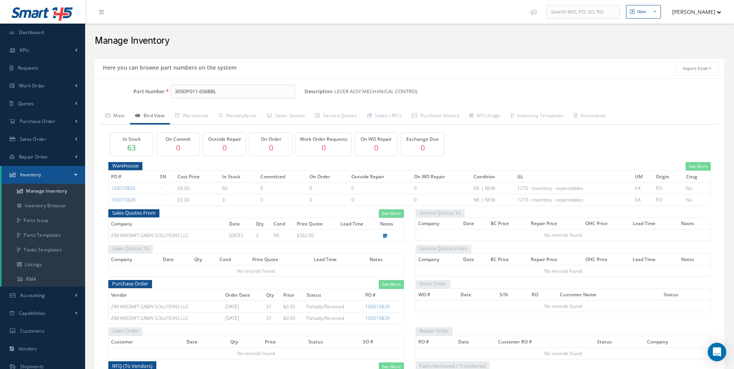
click at [111, 119] on link "Main" at bounding box center [115, 116] width 29 height 16
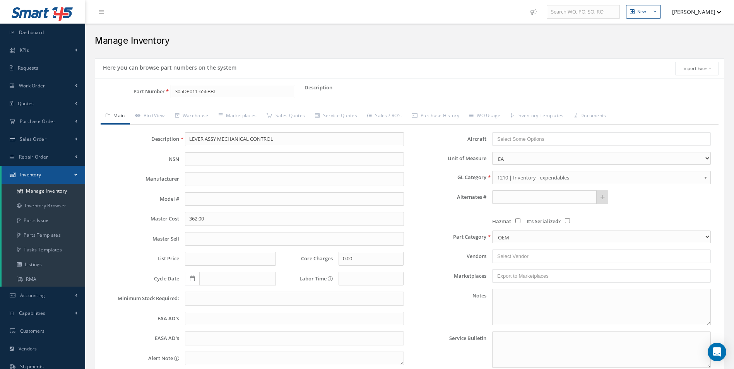
click at [149, 107] on div "Part Number 305DP011-656BBL Description Alternates Based on the selected Genera…" at bounding box center [409, 248] width 629 height 326
click at [159, 111] on link "Bird View" at bounding box center [150, 116] width 40 height 16
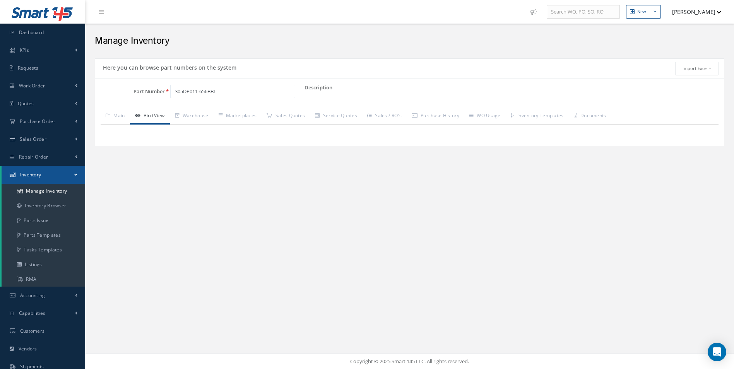
drag, startPoint x: 229, startPoint y: 90, endPoint x: 91, endPoint y: 88, distance: 137.7
click at [91, 88] on div "Here you can browse part numbers on the system Import Excel to undefined Column…" at bounding box center [409, 106] width 641 height 97
click at [123, 121] on link "Main" at bounding box center [115, 116] width 29 height 16
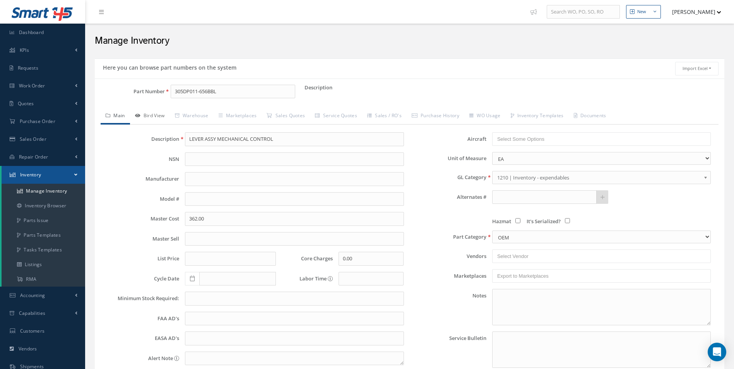
click at [140, 120] on link "Bird View" at bounding box center [150, 116] width 40 height 16
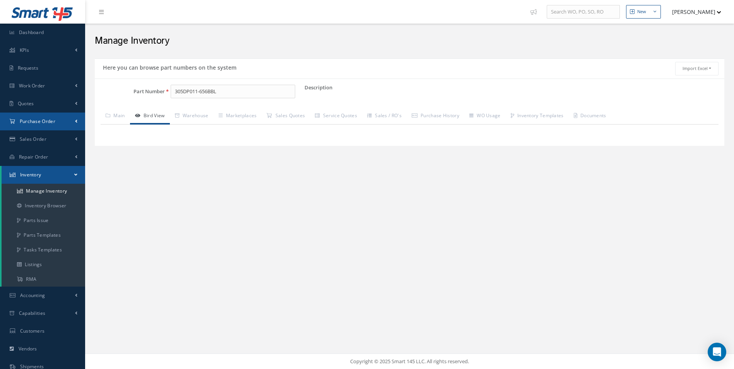
click at [51, 129] on link "Purchase Order" at bounding box center [42, 122] width 85 height 18
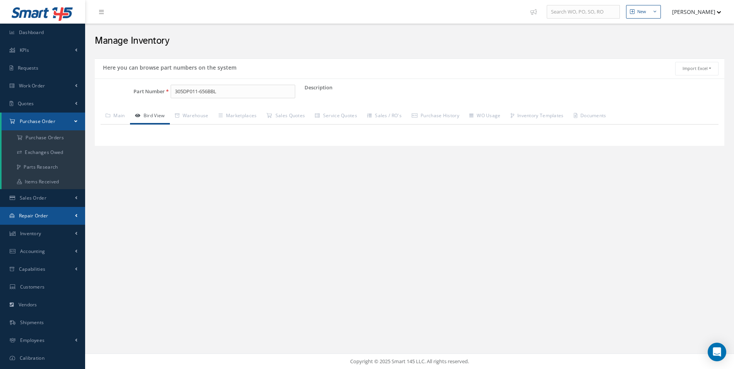
click at [42, 211] on link "Repair Order" at bounding box center [42, 216] width 85 height 18
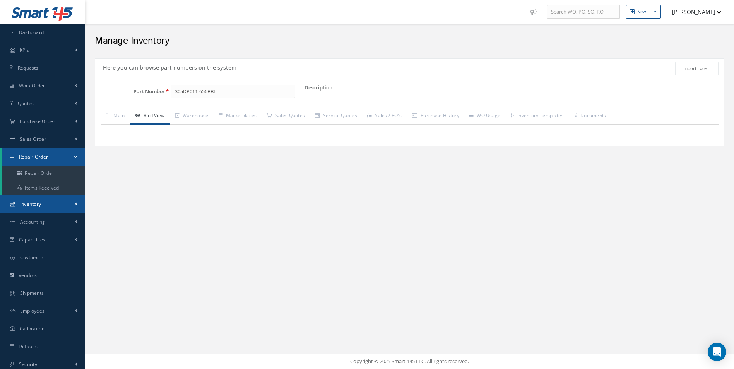
click at [47, 199] on link "Inventory" at bounding box center [42, 204] width 85 height 18
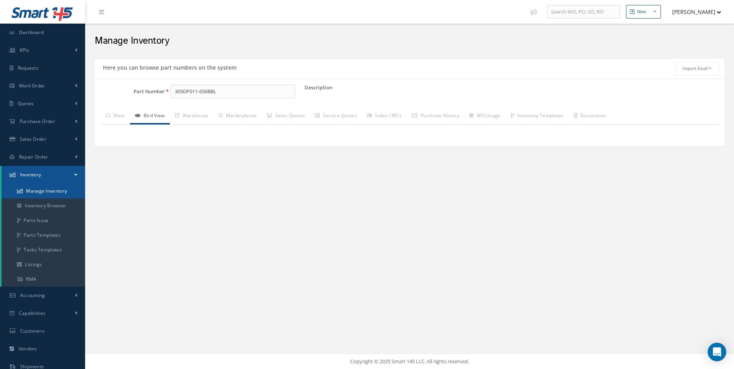
click at [58, 195] on link "Manage Inventory" at bounding box center [44, 191] width 84 height 15
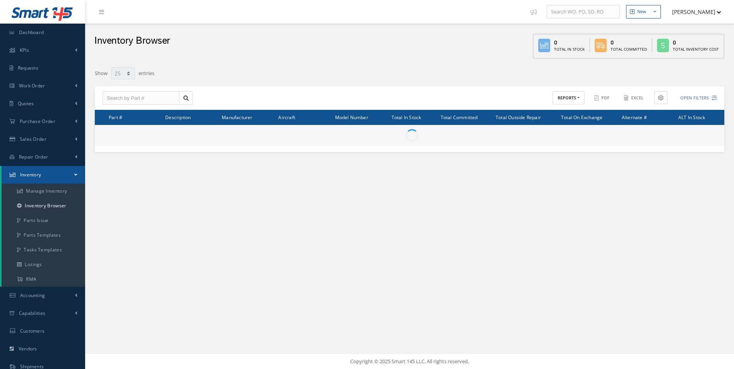
select select "25"
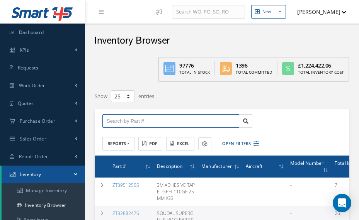
click at [134, 119] on input "text" at bounding box center [170, 121] width 137 height 14
paste input "B3050LR001-301"
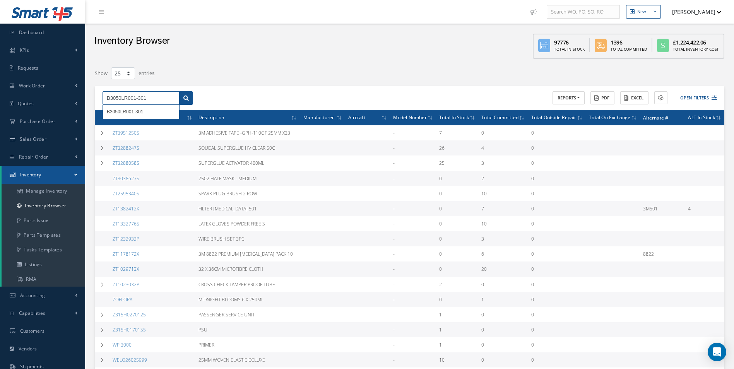
type input "B3050LR001-301"
click at [185, 97] on icon at bounding box center [185, 98] width 5 height 5
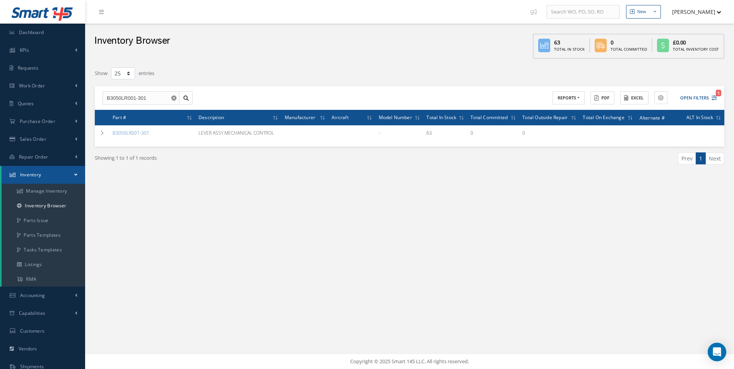
click at [174, 98] on icon "Reset" at bounding box center [173, 98] width 5 height 5
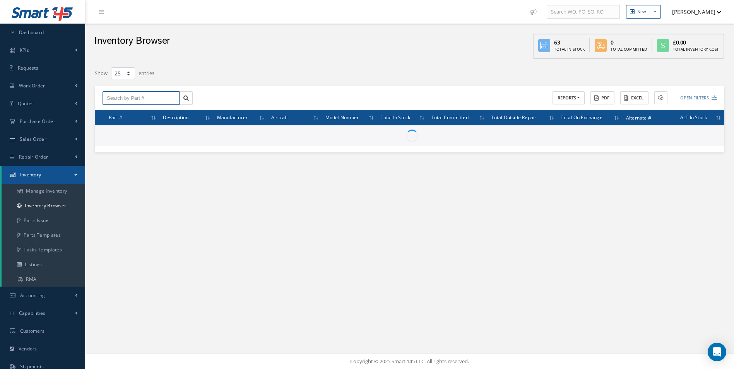
click at [129, 97] on input "text" at bounding box center [140, 98] width 77 height 14
paste input "305DP011-656BBL"
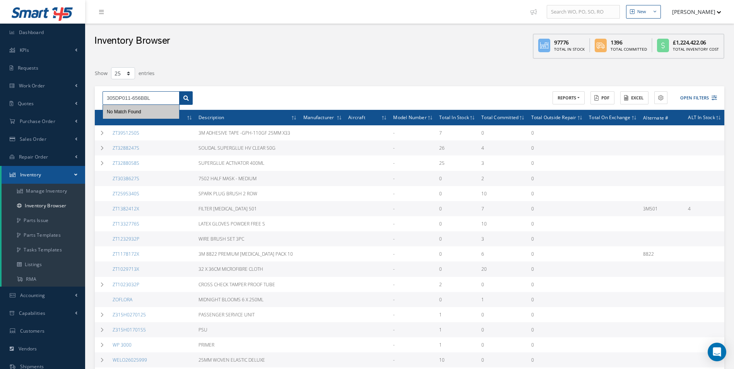
type input "305DP011-656BBL"
click at [187, 98] on icon at bounding box center [185, 98] width 5 height 5
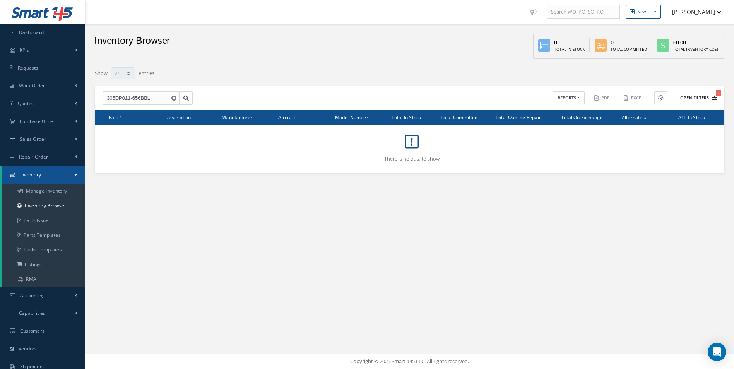
click at [715, 99] on icon "1" at bounding box center [713, 97] width 5 height 5
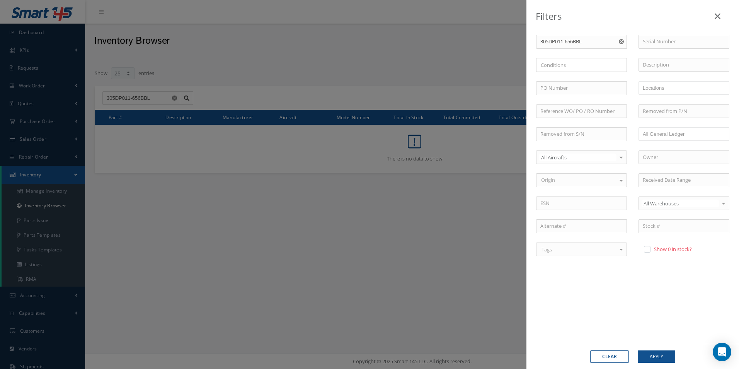
click at [654, 248] on label "Show 0 in stock?" at bounding box center [672, 249] width 40 height 7
click at [649, 248] on input "checkbox" at bounding box center [646, 249] width 5 height 5
checkbox input "true"
click at [663, 354] on button "Apply" at bounding box center [657, 356] width 38 height 12
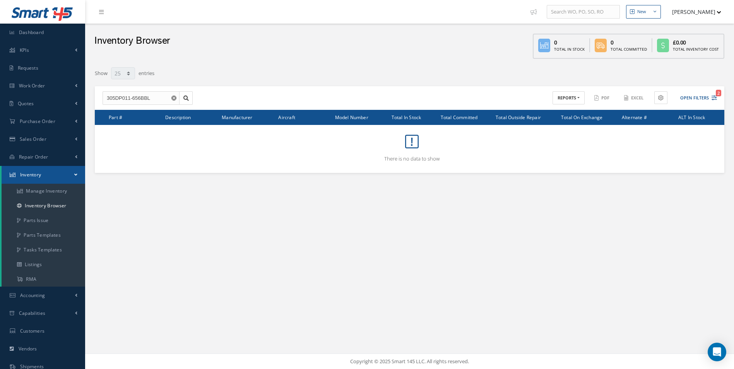
click at [172, 98] on use "Reset" at bounding box center [173, 98] width 5 height 5
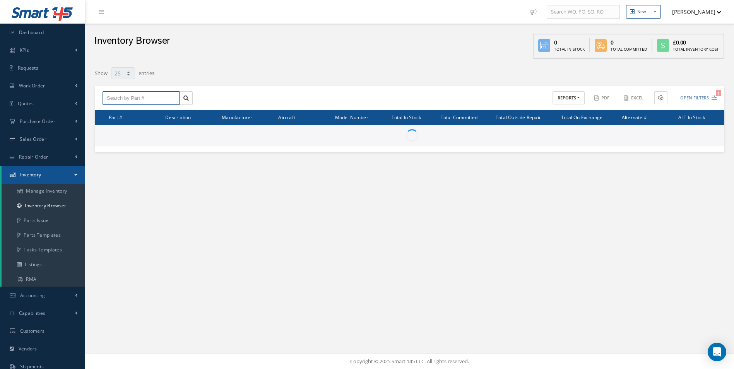
click at [148, 100] on input "text" at bounding box center [140, 98] width 77 height 14
paste input "B3050DP011-457BBL"
type input "B3050DP011-457BBL"
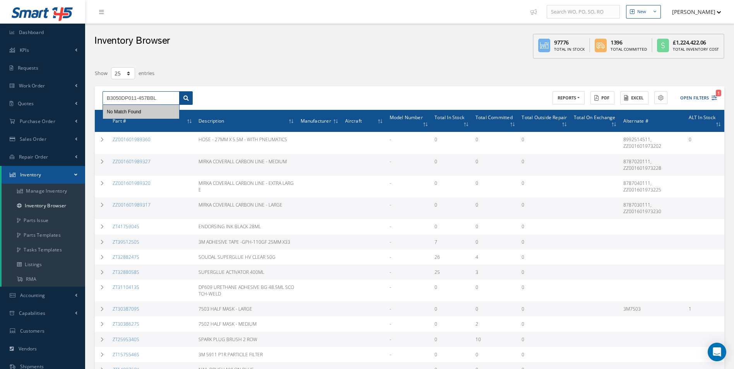
type input "B3050DP011-457BBL"
click at [192, 94] on link at bounding box center [186, 98] width 14 height 14
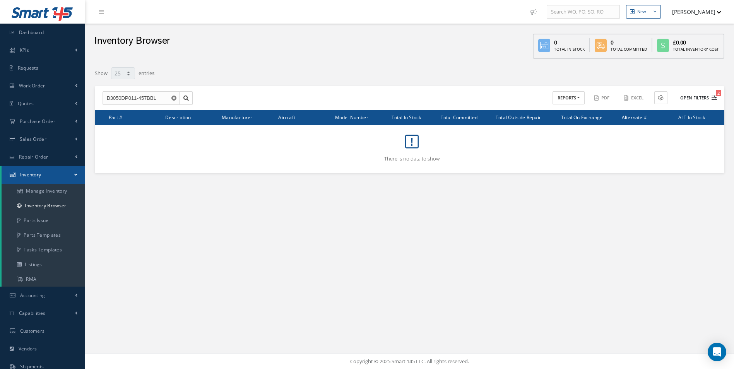
click at [713, 101] on button "Open Filters 2" at bounding box center [695, 98] width 44 height 13
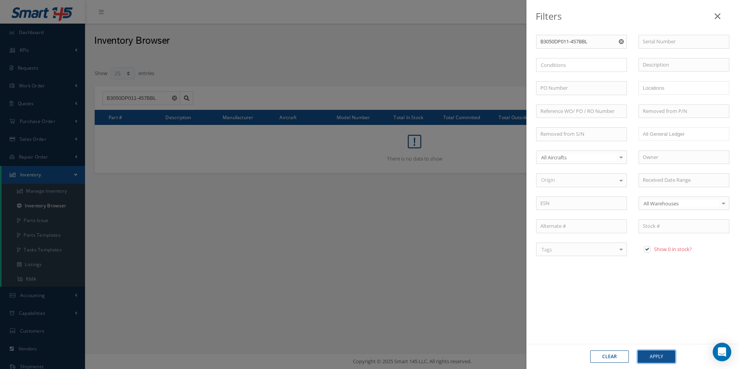
click at [661, 356] on button "Apply" at bounding box center [657, 356] width 38 height 12
